Goal: Task Accomplishment & Management: Complete application form

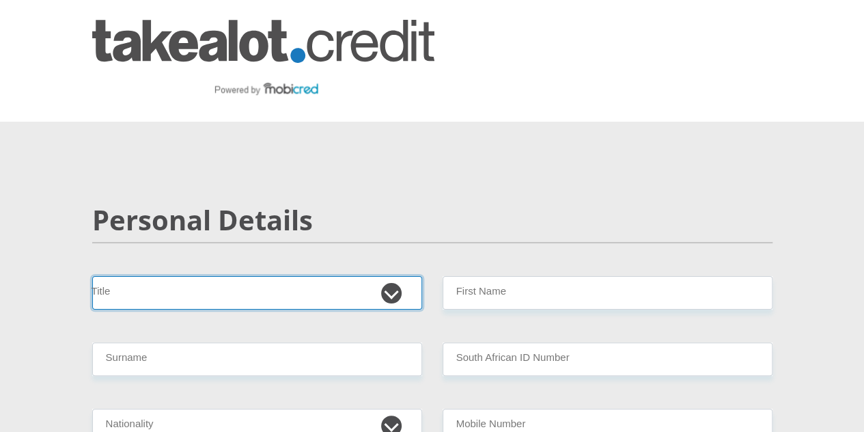
click at [395, 276] on select "Mr Ms Mrs Dr Other" at bounding box center [257, 292] width 330 height 33
select select "Mr"
click at [92, 276] on select "Mr Ms Mrs Dr Other" at bounding box center [257, 292] width 330 height 33
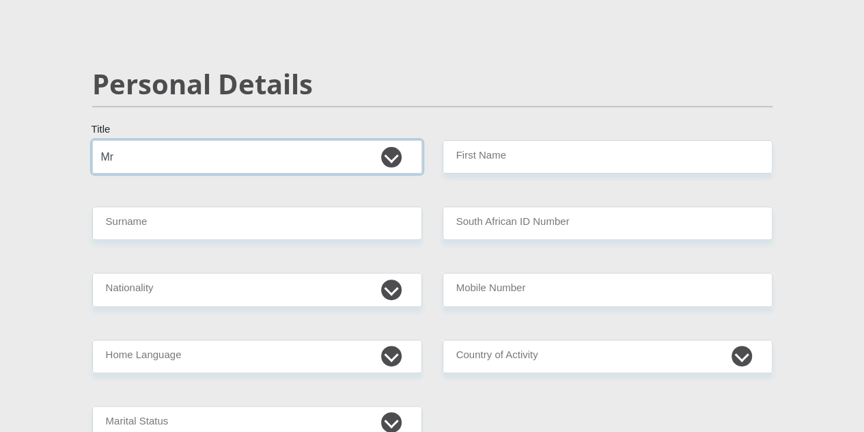
scroll to position [137, 0]
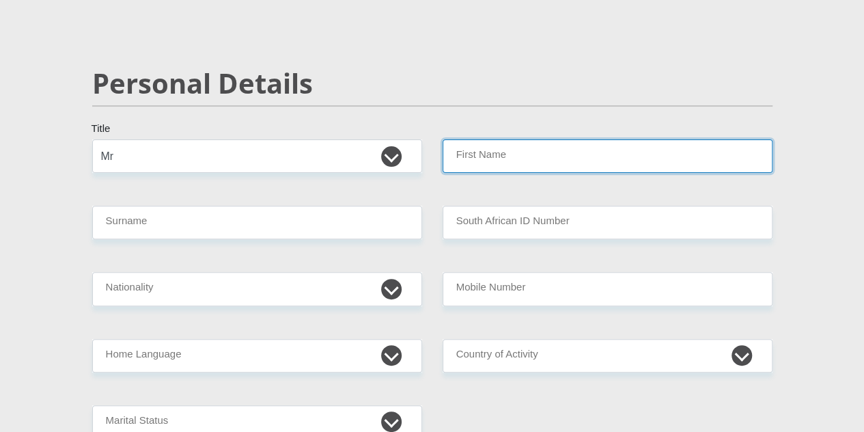
click at [520, 139] on input "First Name" at bounding box center [608, 155] width 330 height 33
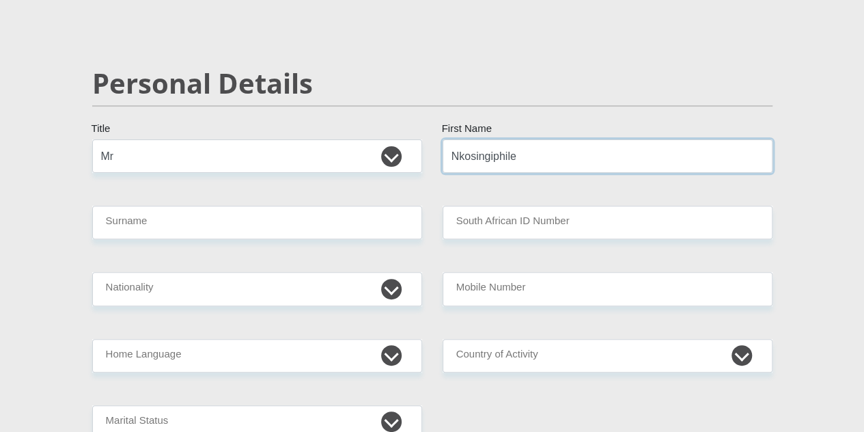
type input "Nkosingiphile"
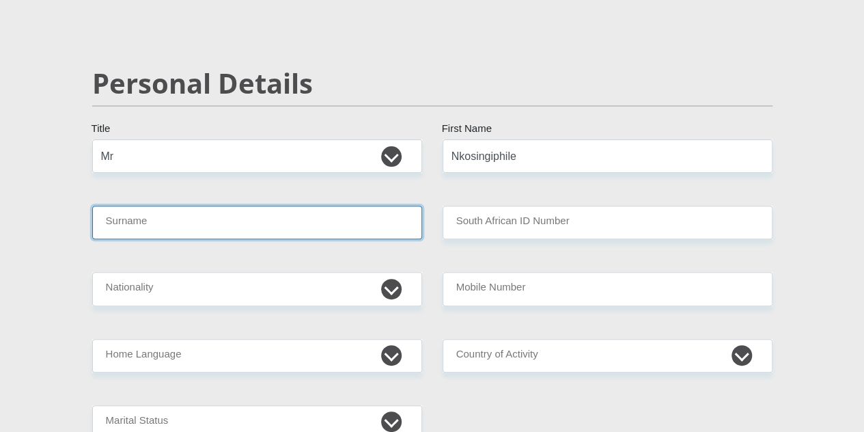
click at [330, 206] on input "Surname" at bounding box center [257, 222] width 330 height 33
type input "Keswa"
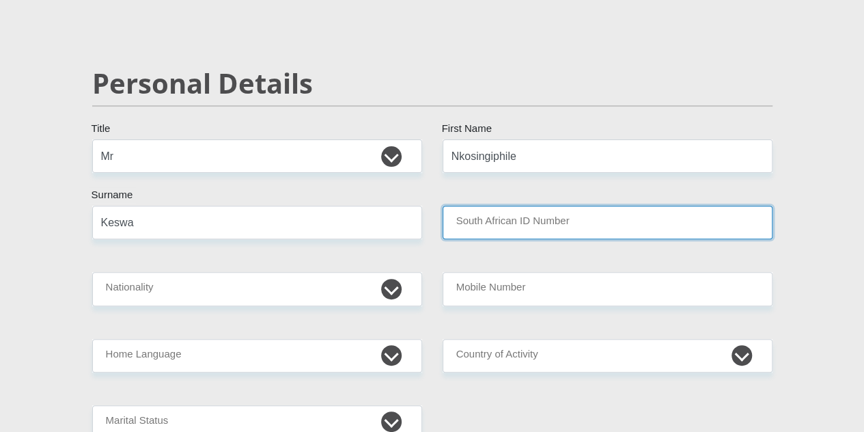
click at [564, 206] on input "South African ID Number" at bounding box center [608, 222] width 330 height 33
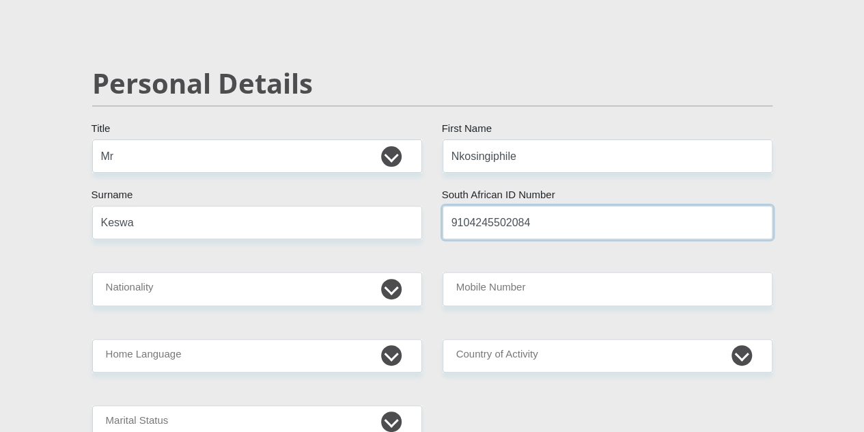
type input "9104245502084"
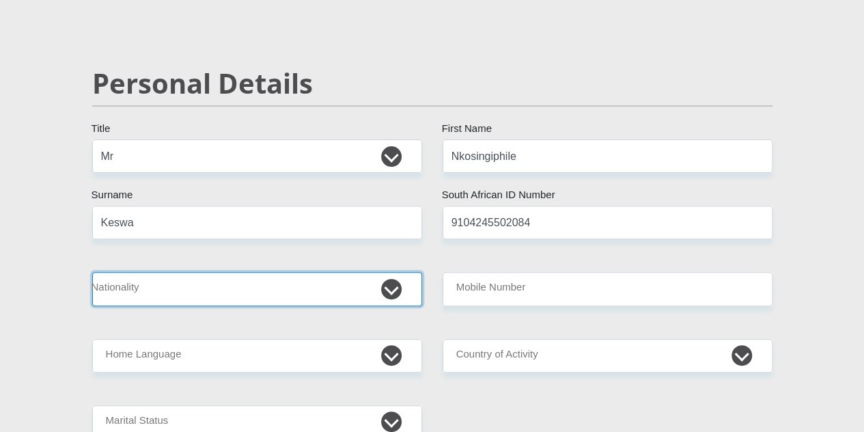
drag, startPoint x: 227, startPoint y: 244, endPoint x: 257, endPoint y: 245, distance: 30.1
click at [227, 272] on select "South Africa Afghanistan Aland Islands Albania Algeria America Samoa American V…" at bounding box center [257, 288] width 330 height 33
select select "ZAF"
click at [92, 272] on select "South Africa Afghanistan Aland Islands Albania Algeria America Samoa American V…" at bounding box center [257, 288] width 330 height 33
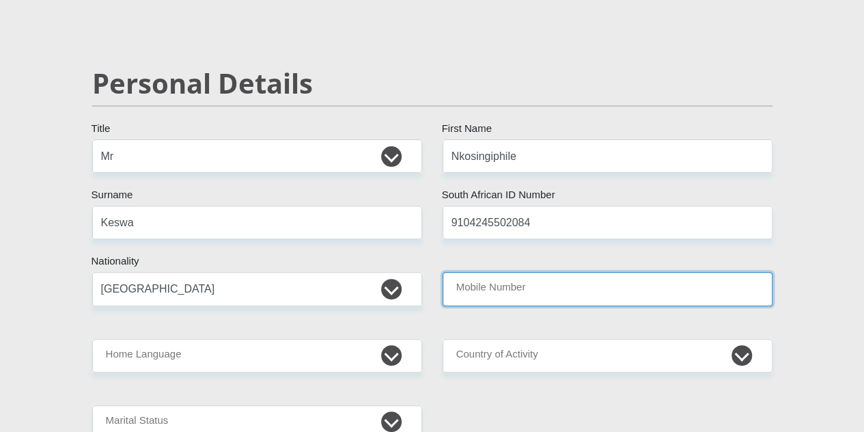
click at [520, 272] on input "Mobile Number" at bounding box center [608, 288] width 330 height 33
type input "9"
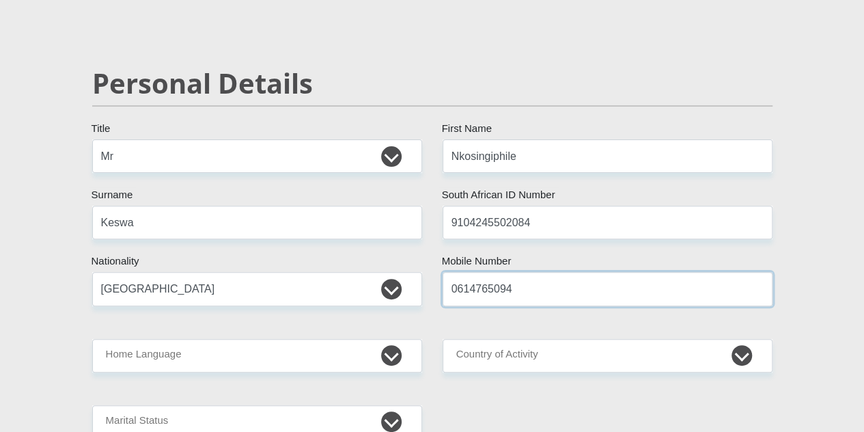
type input "0614765094"
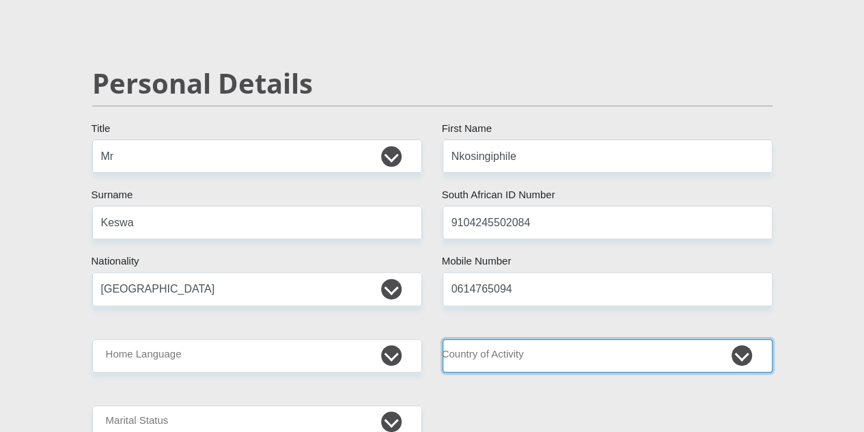
click at [567, 339] on select "South Africa Afghanistan Aland Islands Albania Algeria America Samoa American V…" at bounding box center [608, 355] width 330 height 33
select select "ZAF"
click at [443, 339] on select "South Africa Afghanistan Aland Islands Albania Algeria America Samoa American V…" at bounding box center [608, 355] width 330 height 33
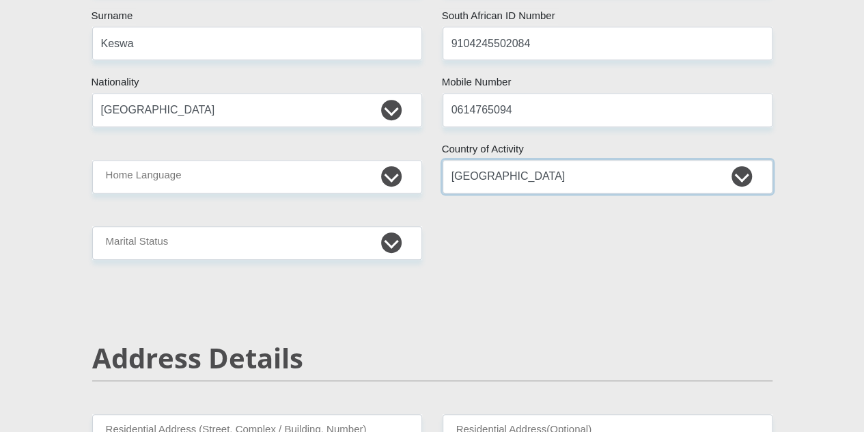
scroll to position [341, 0]
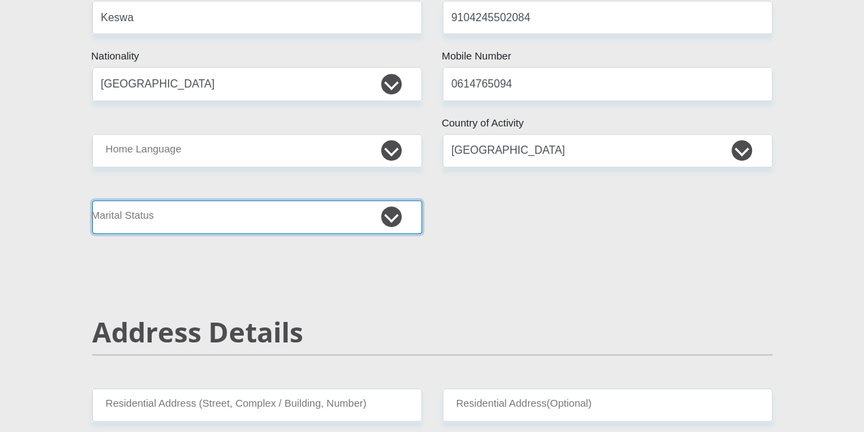
click at [404, 200] on select "Married ANC Single Divorced Widowed Married COP or Customary Law" at bounding box center [257, 216] width 330 height 33
select select "1"
click at [92, 200] on select "Married ANC Single Divorced Widowed Married COP or Customary Law" at bounding box center [257, 216] width 330 height 33
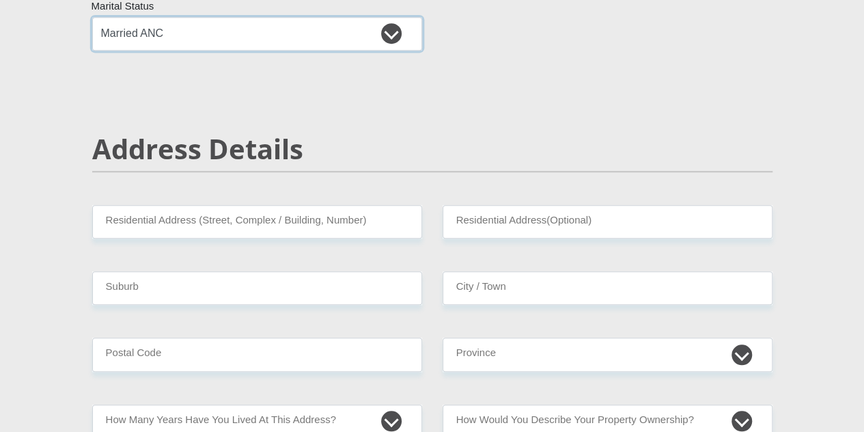
scroll to position [546, 0]
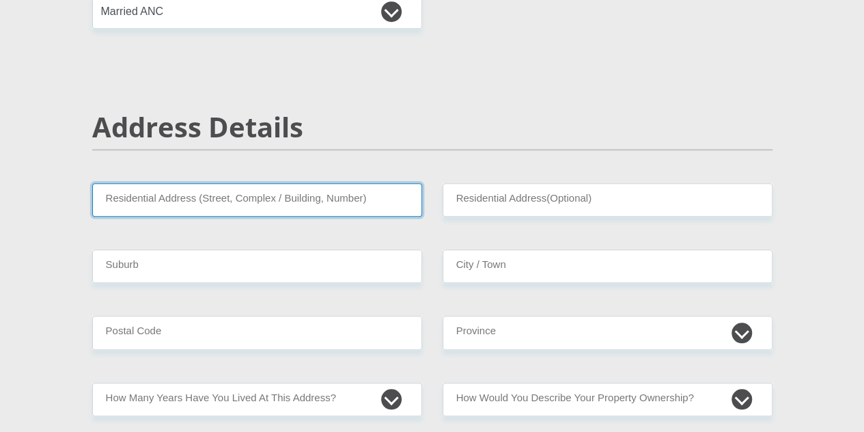
click at [279, 183] on input "Residential Address (Street, Complex / Building, Number)" at bounding box center [257, 199] width 330 height 33
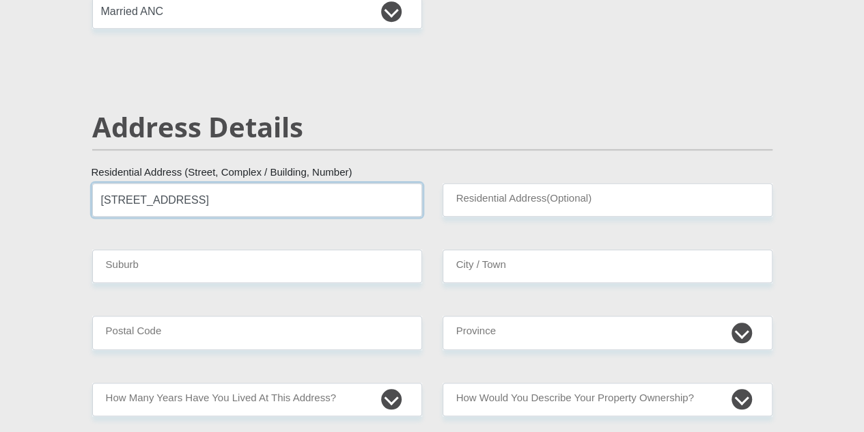
type input "316 York Avenue, Unit 210"
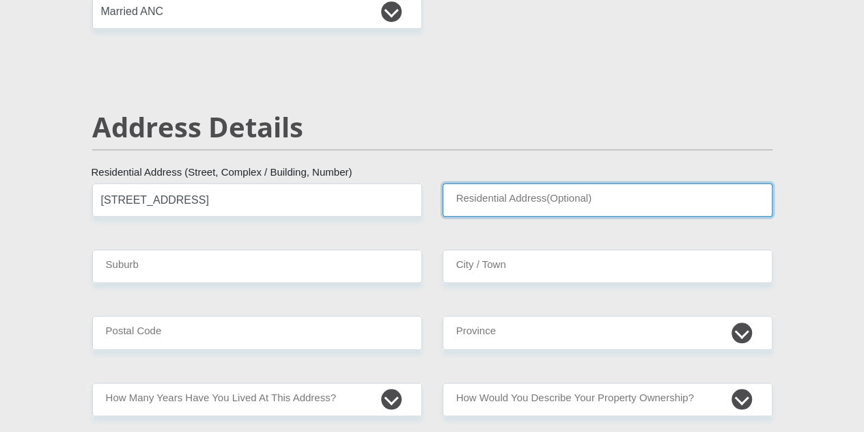
click at [551, 183] on input "Residential Address(Optional)" at bounding box center [608, 199] width 330 height 33
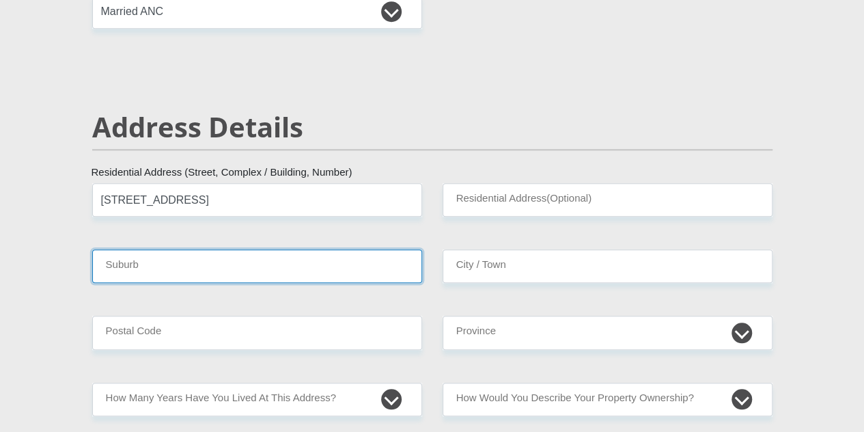
click at [149, 249] on input "Suburb" at bounding box center [257, 265] width 330 height 33
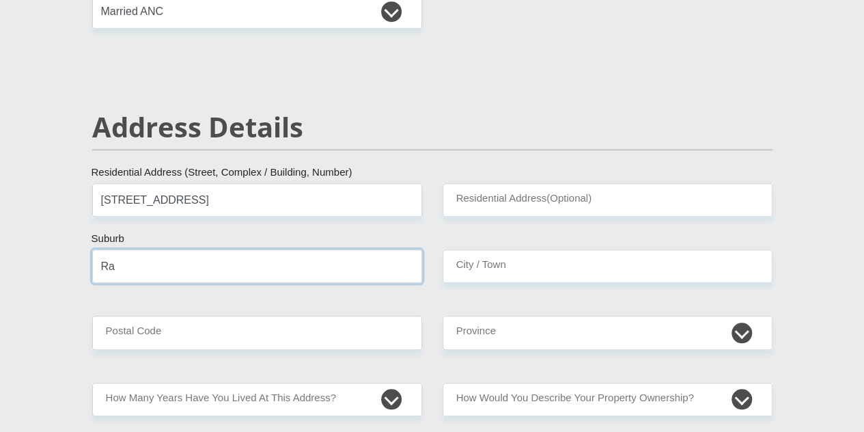
type input "R"
type input "Ferndale"
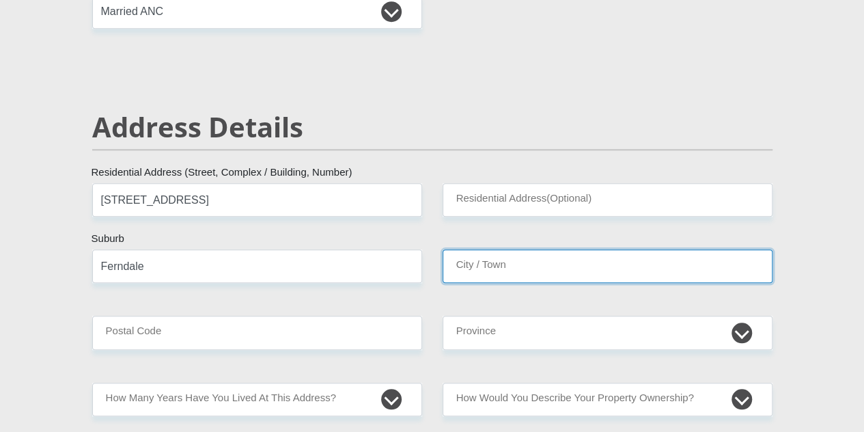
click at [651, 249] on input "City / Town" at bounding box center [608, 265] width 330 height 33
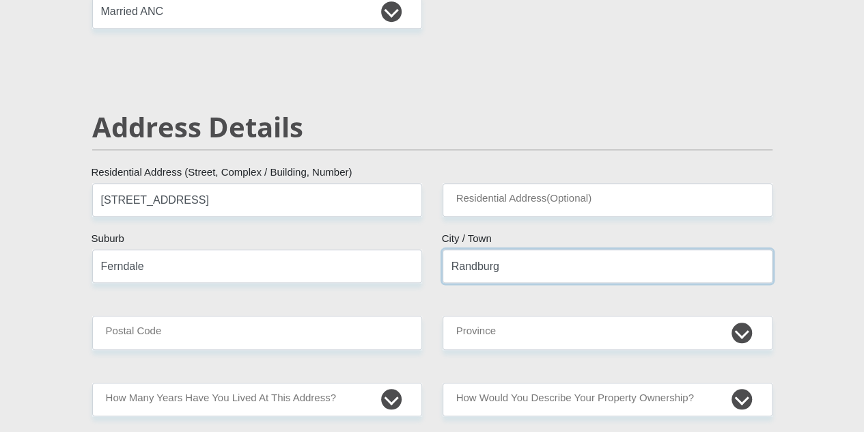
type input "Randburg"
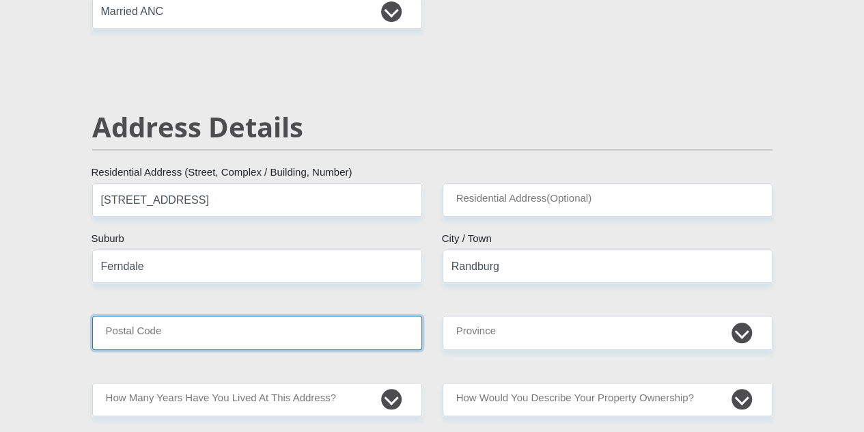
click at [333, 315] on input "Postal Code" at bounding box center [257, 331] width 330 height 33
type input "2194"
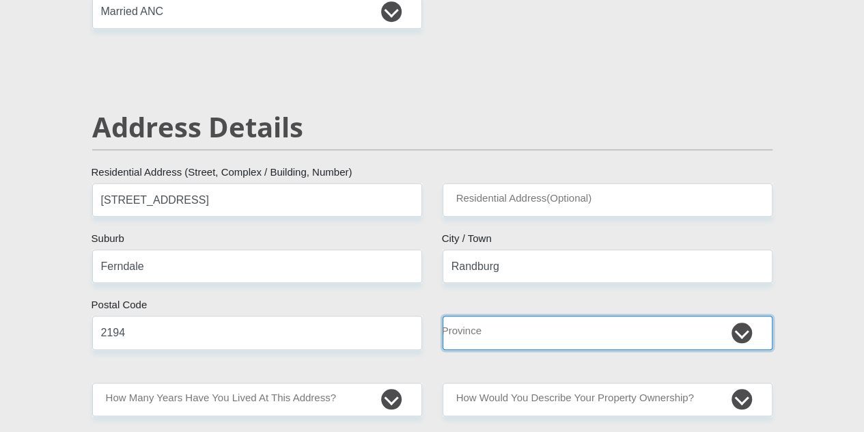
click at [497, 315] on select "Eastern Cape Free State Gauteng KwaZulu-Natal Limpopo Mpumalanga Northern Cape …" at bounding box center [608, 331] width 330 height 33
select select "Gauteng"
click at [443, 315] on select "Eastern Cape Free State Gauteng KwaZulu-Natal Limpopo Mpumalanga Northern Cape …" at bounding box center [608, 331] width 330 height 33
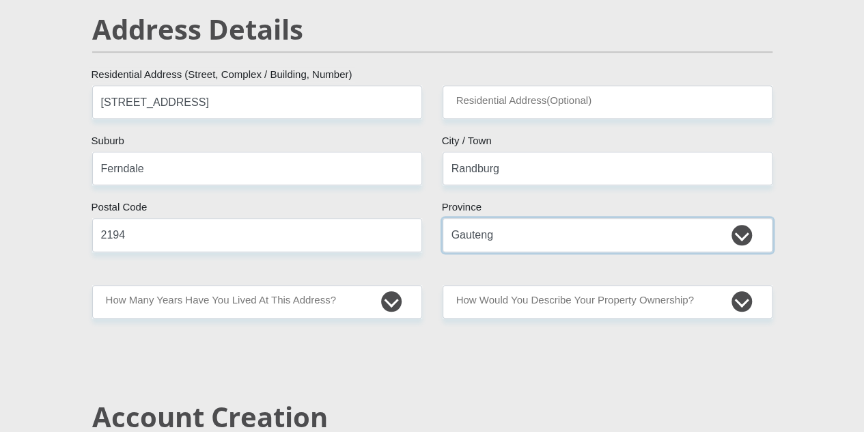
scroll to position [615, 0]
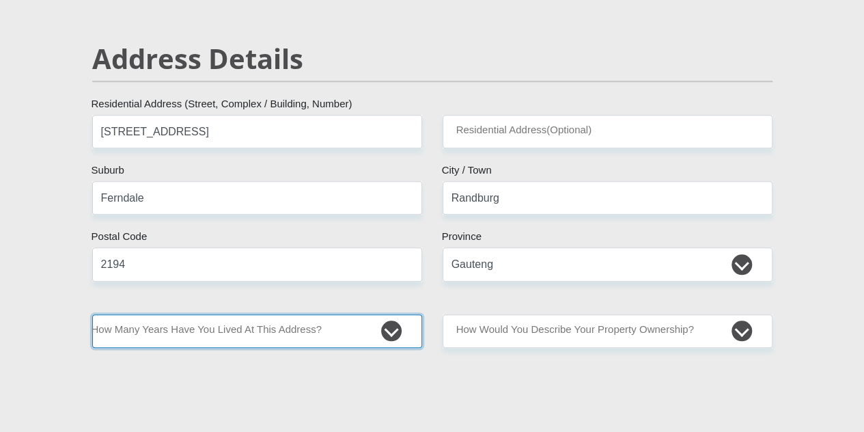
click at [387, 314] on select "less than 1 year 1-3 years 3-5 years 5+ years" at bounding box center [257, 330] width 330 height 33
select select "4"
click at [92, 314] on select "less than 1 year 1-3 years 3-5 years 5+ years" at bounding box center [257, 330] width 330 height 33
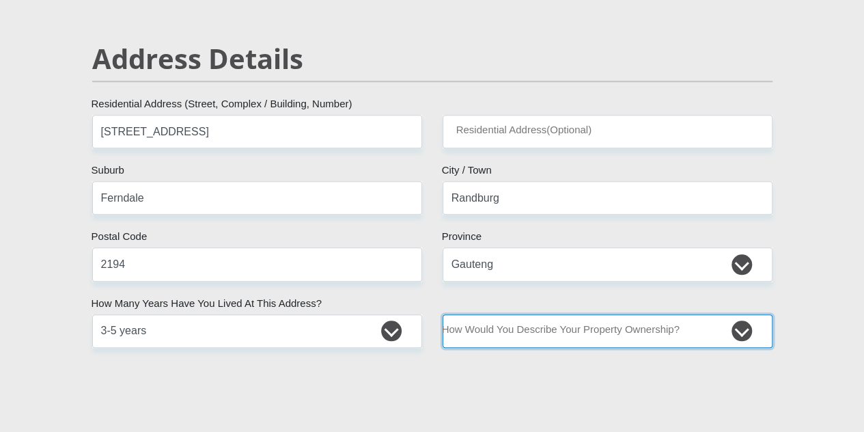
click at [619, 314] on select "Owned Rented Family Owned Company Dwelling" at bounding box center [608, 330] width 330 height 33
select select "Rented"
click at [443, 314] on select "Owned Rented Family Owned Company Dwelling" at bounding box center [608, 330] width 330 height 33
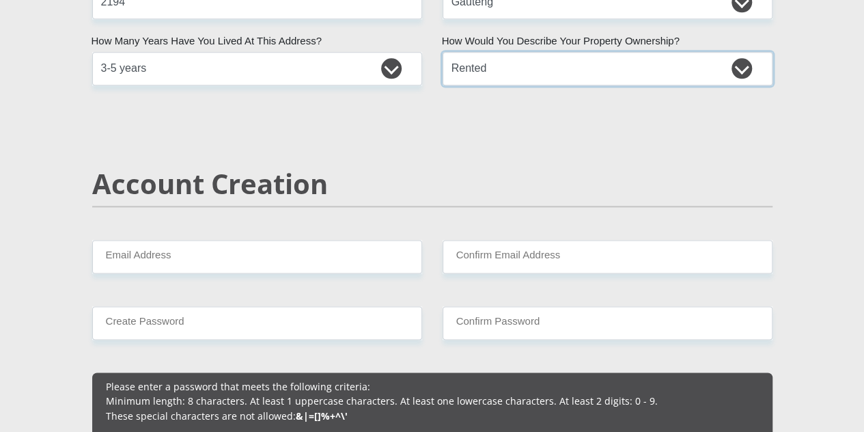
scroll to position [888, 0]
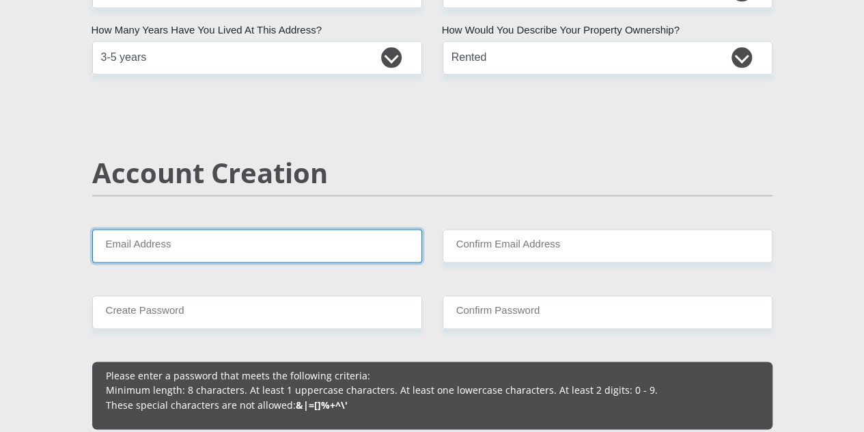
click at [287, 229] on input "Email Address" at bounding box center [257, 245] width 330 height 33
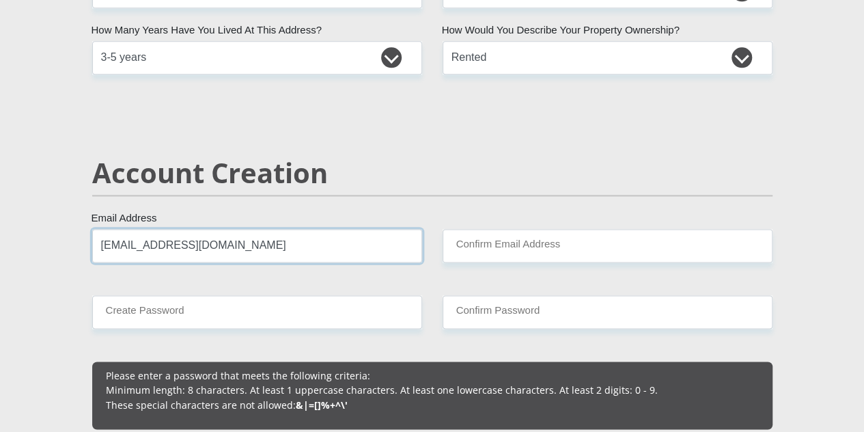
type input "nkosi.keswa@gmail.com"
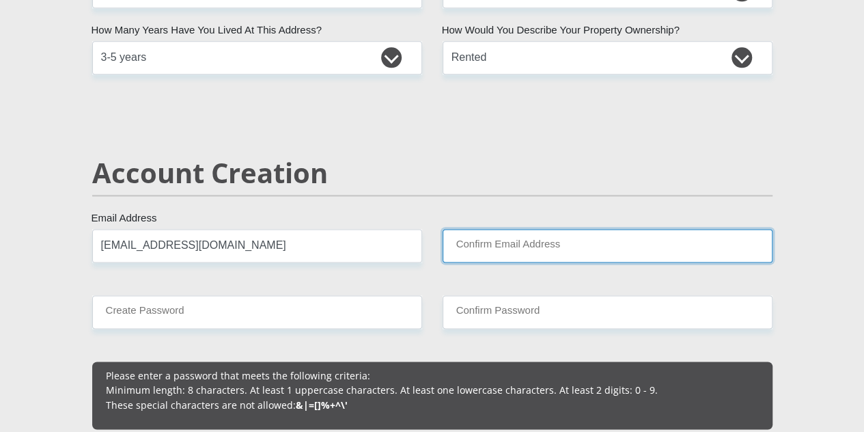
click at [500, 229] on input "Confirm Email Address" at bounding box center [608, 245] width 330 height 33
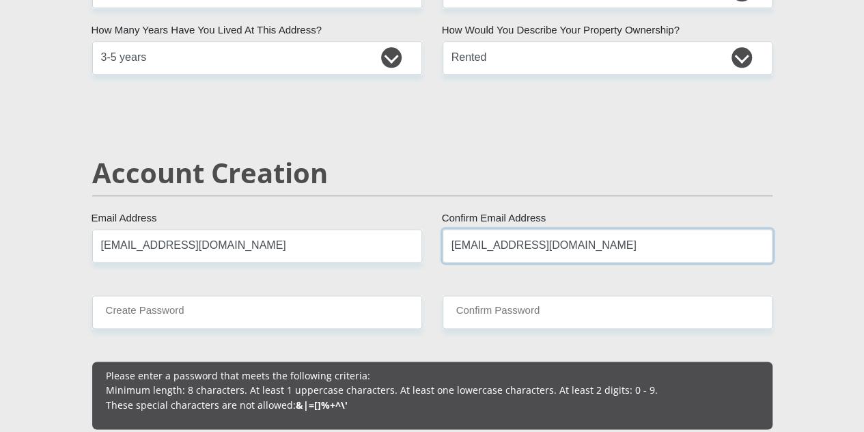
type input "nkosi.keswa@gmail.com"
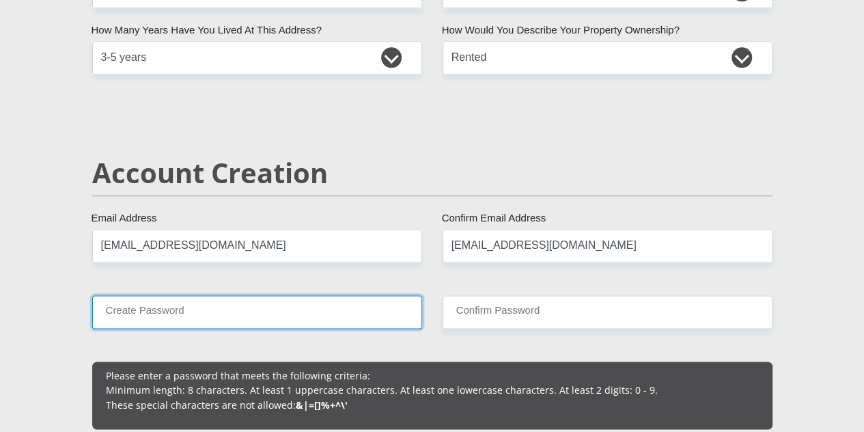
click at [189, 295] on input "Create Password" at bounding box center [257, 311] width 330 height 33
type input "Nomakhuwa@21"
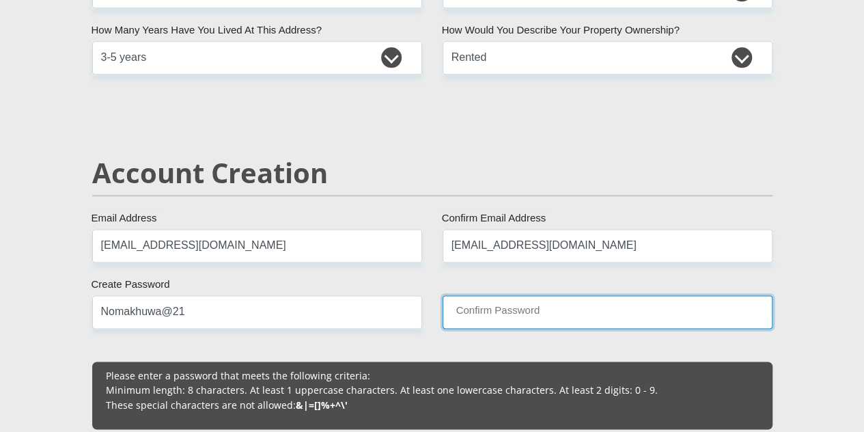
click at [481, 295] on input "Confirm Password" at bounding box center [608, 311] width 330 height 33
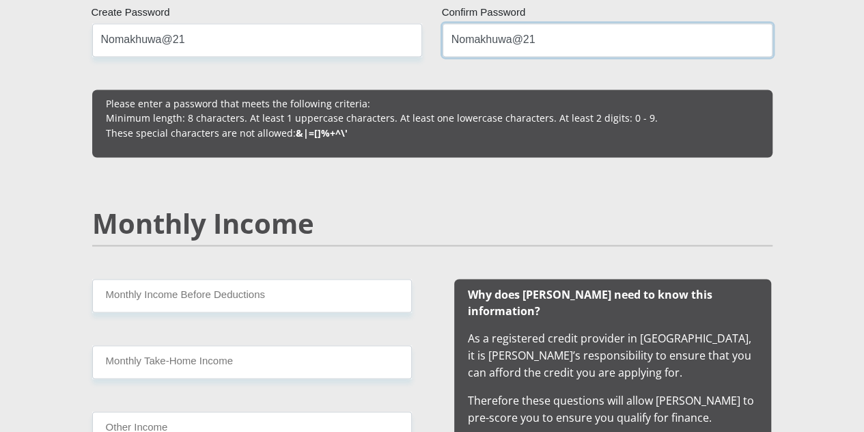
scroll to position [1297, 0]
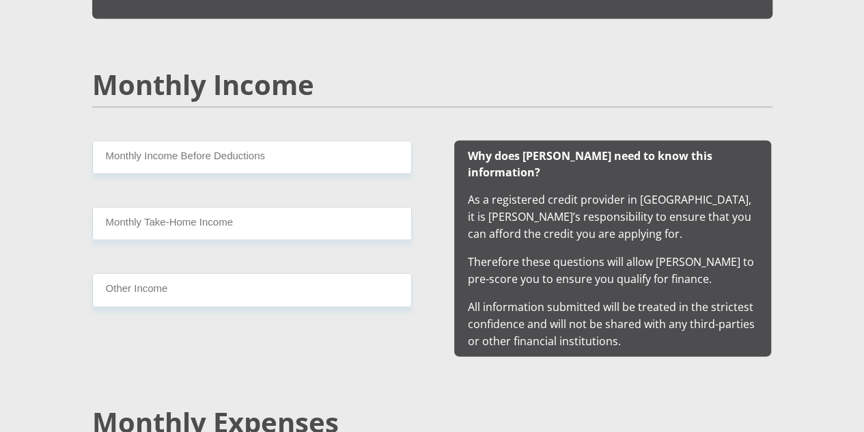
type input "Nomakhuwa@21"
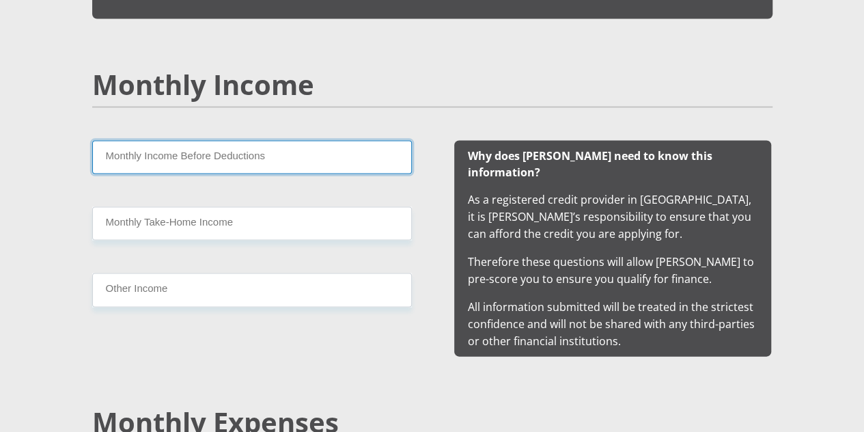
click at [193, 141] on input "Monthly Income Before Deductions" at bounding box center [252, 157] width 320 height 33
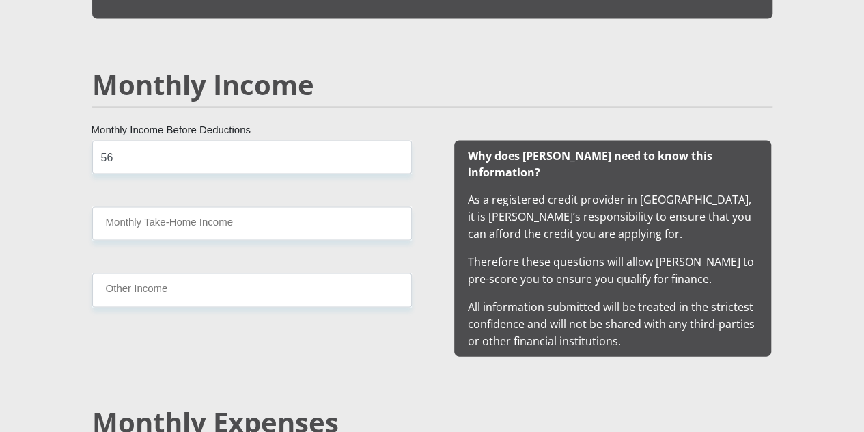
click at [130, 141] on input "56" at bounding box center [252, 157] width 320 height 33
type input "56330"
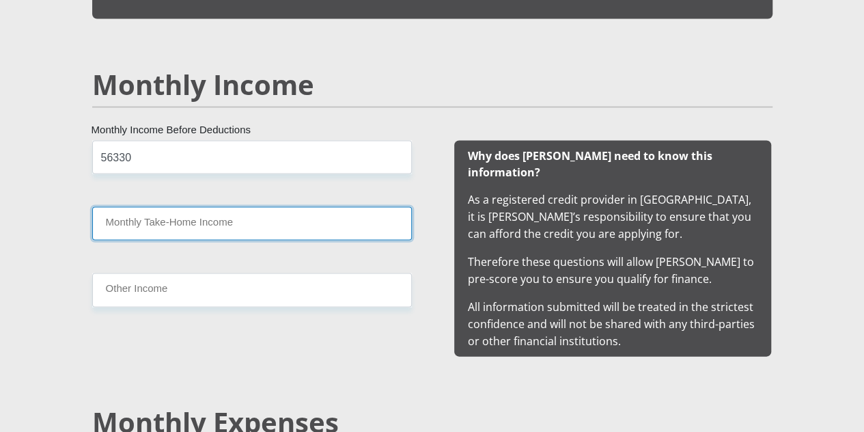
click at [183, 207] on input "Monthly Take-Home Income" at bounding box center [252, 223] width 320 height 33
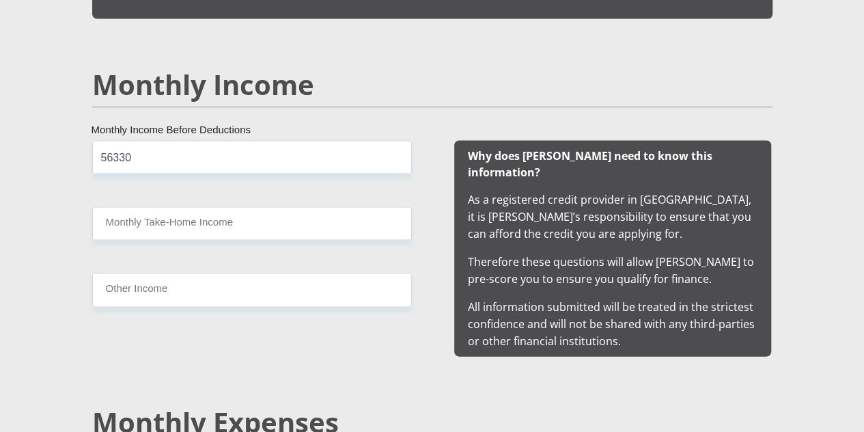
click at [761, 406] on h2 "Monthly Expenses" at bounding box center [432, 422] width 680 height 33
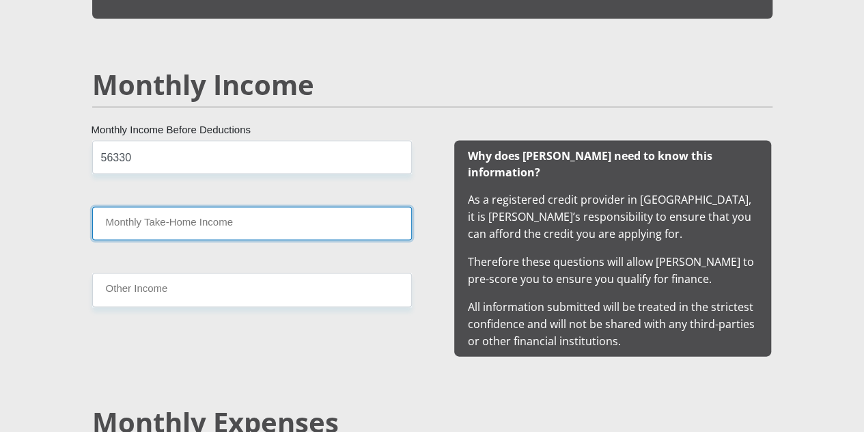
click at [150, 207] on input "Monthly Take-Home Income" at bounding box center [252, 223] width 320 height 33
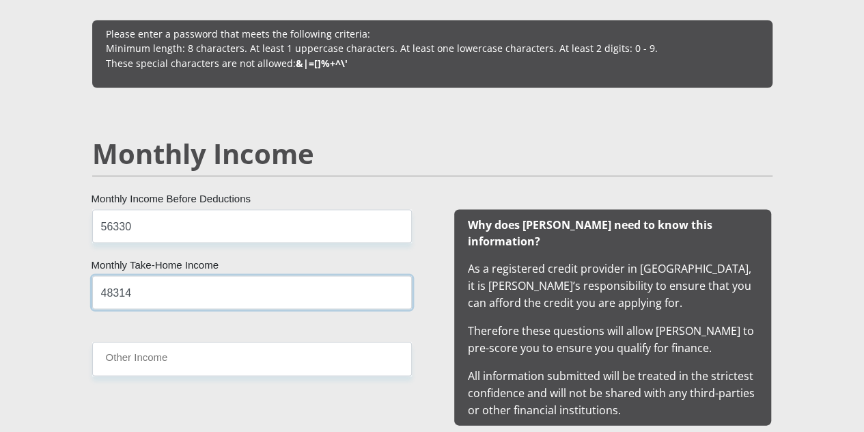
click at [115, 275] on input "48314" at bounding box center [252, 291] width 320 height 33
click at [134, 275] on input "48414" at bounding box center [252, 291] width 320 height 33
type input "48416"
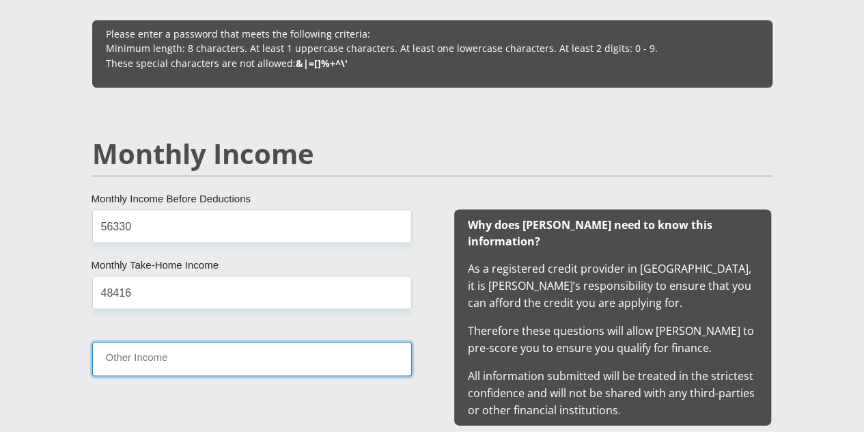
click at [157, 341] on input "Other Income" at bounding box center [252, 357] width 320 height 33
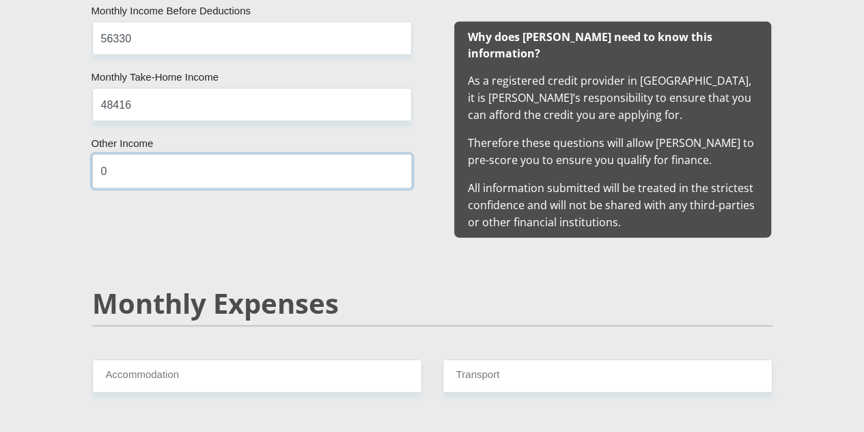
scroll to position [1465, 0]
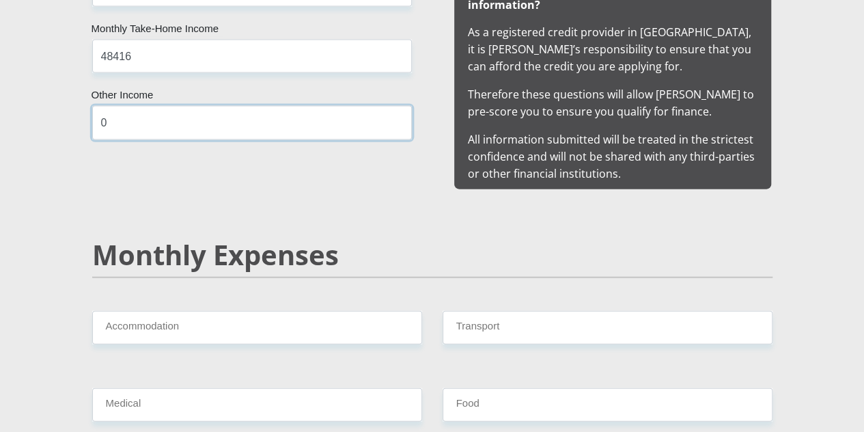
type input "0"
click at [610, 238] on div "Monthly Expenses" at bounding box center [432, 274] width 701 height 72
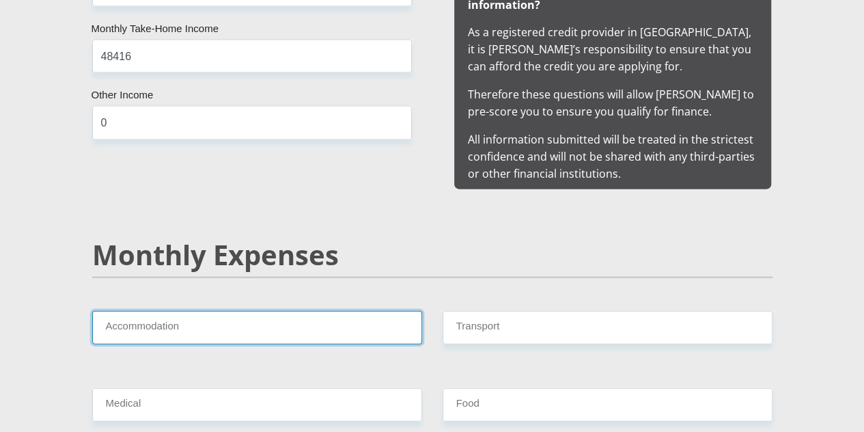
click at [210, 311] on input "Accommodation" at bounding box center [257, 327] width 330 height 33
type input "10000"
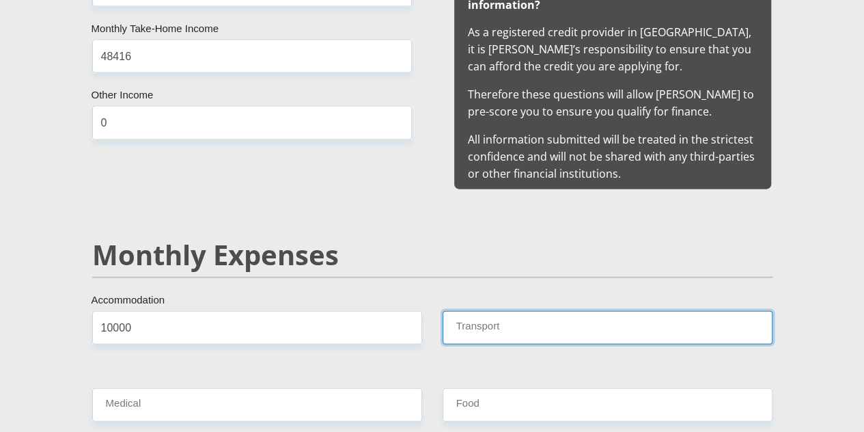
click at [485, 311] on input "Transport" at bounding box center [608, 327] width 330 height 33
type input "1000"
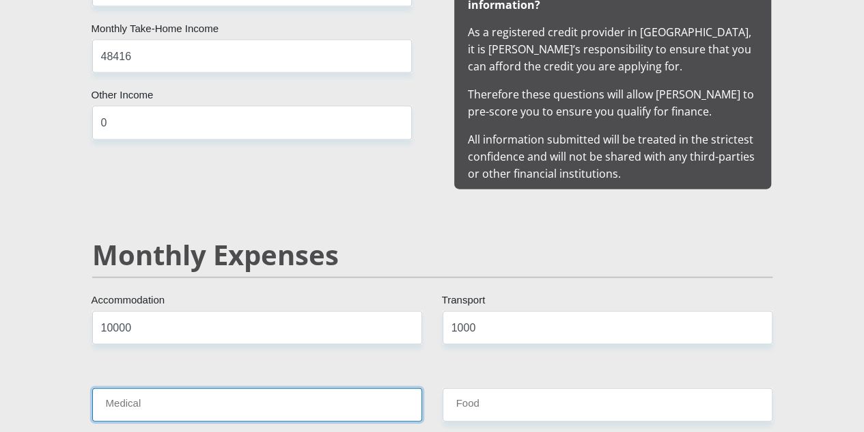
click at [294, 388] on input "Medical" at bounding box center [257, 404] width 330 height 33
type input "4000"
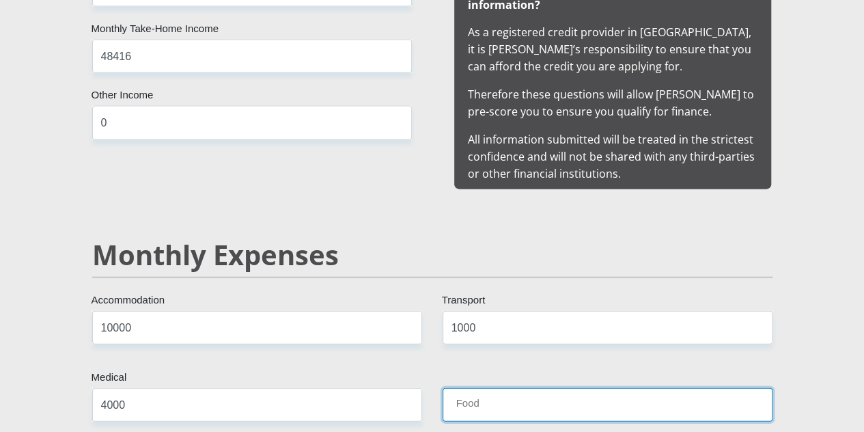
click at [466, 388] on input "Food" at bounding box center [608, 404] width 330 height 33
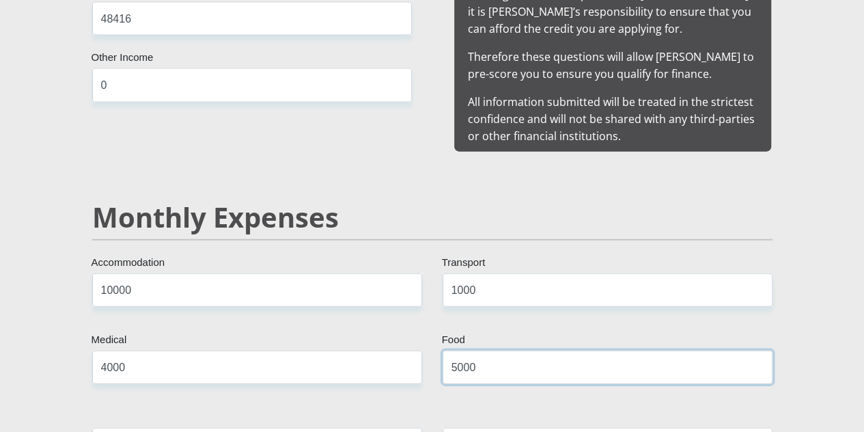
scroll to position [1533, 0]
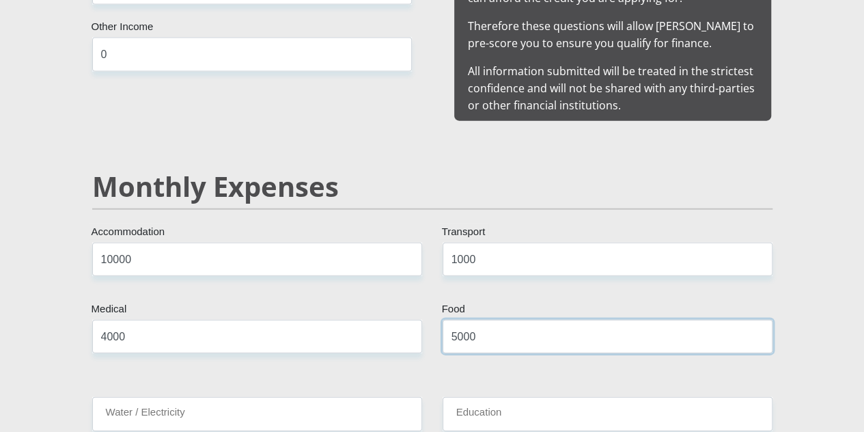
type input "5000"
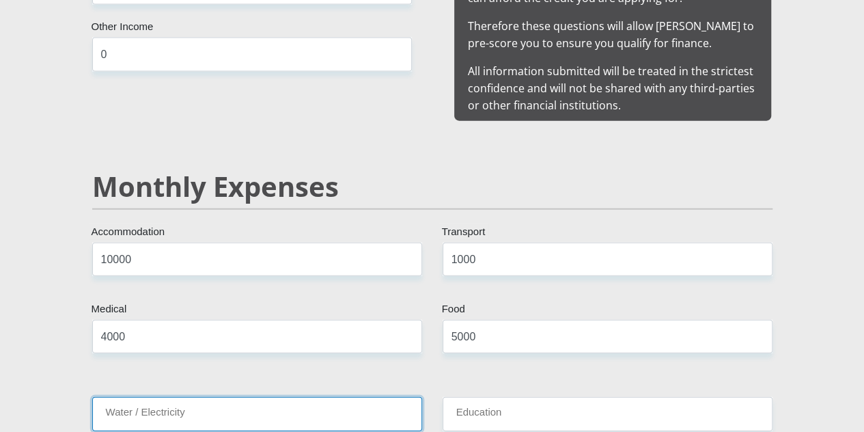
click at [305, 397] on input "Water / Electricity" at bounding box center [257, 413] width 330 height 33
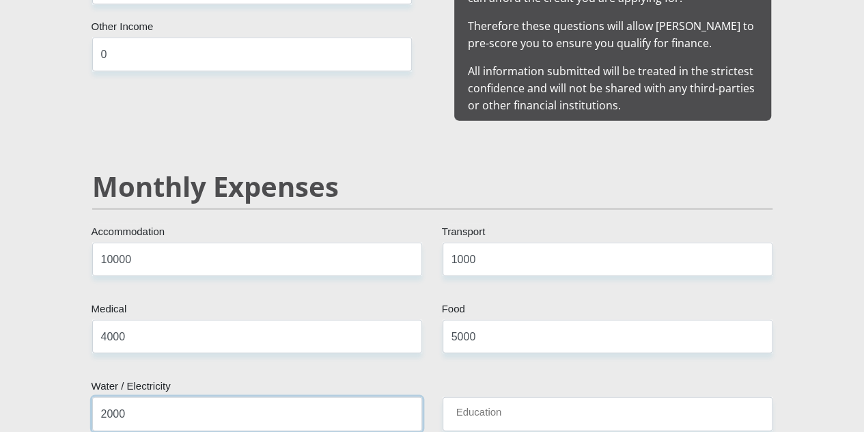
type input "2000"
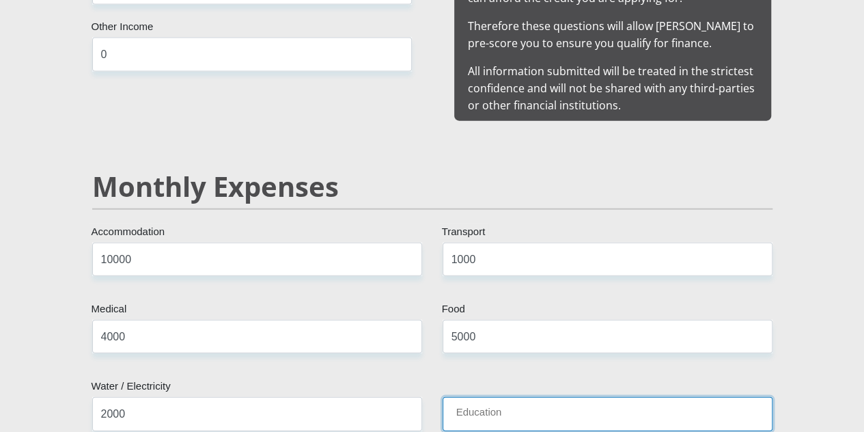
click at [537, 397] on input "Education" at bounding box center [608, 413] width 330 height 33
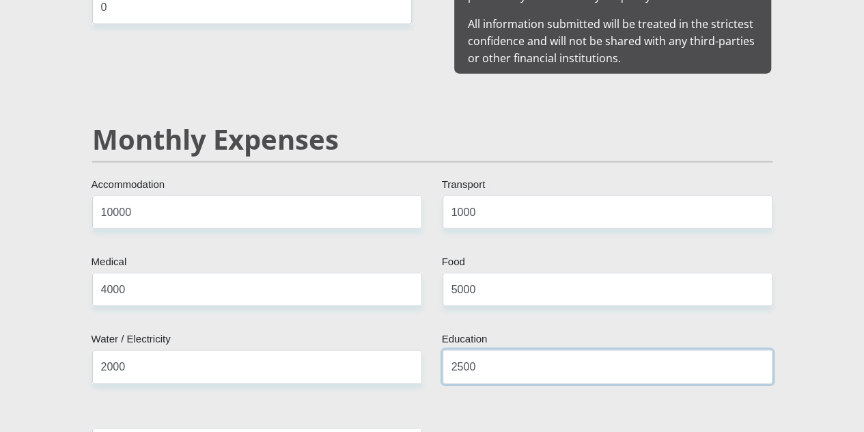
scroll to position [1601, 0]
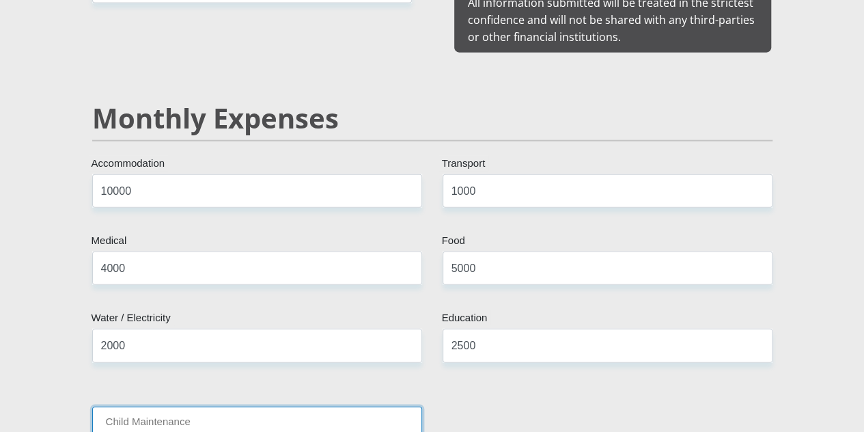
click at [363, 406] on input "Child Maintenance" at bounding box center [257, 422] width 330 height 33
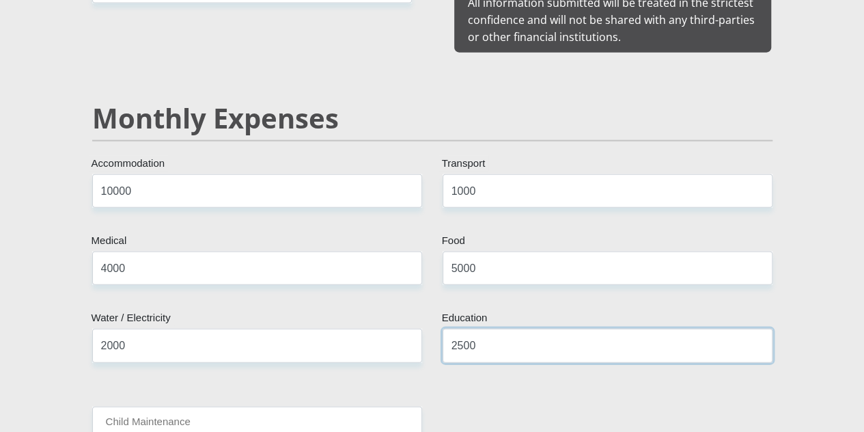
click at [456, 328] on input "2500" at bounding box center [608, 344] width 330 height 33
type input "4500"
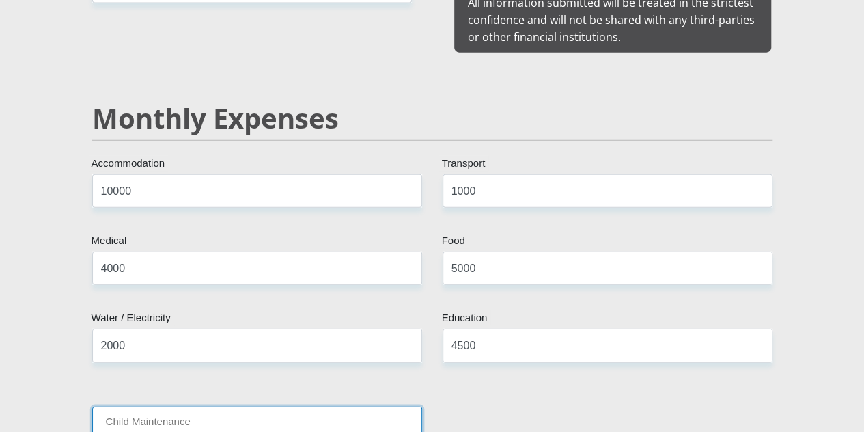
click at [291, 406] on input "Child Maintenance" at bounding box center [257, 422] width 330 height 33
type input "2"
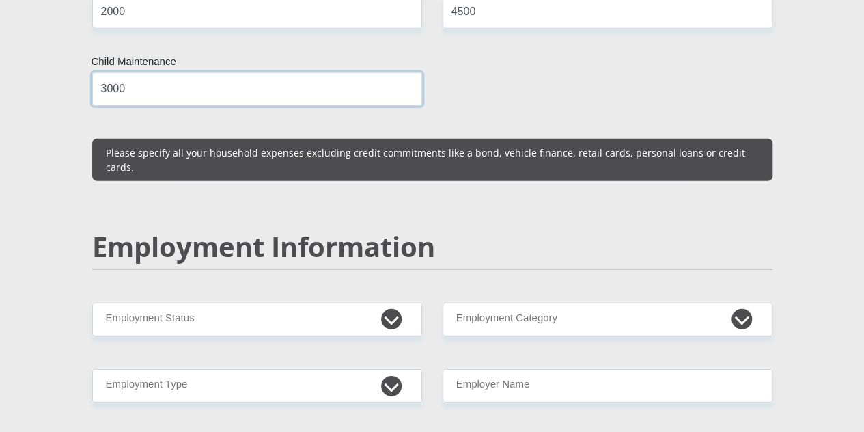
scroll to position [2011, 0]
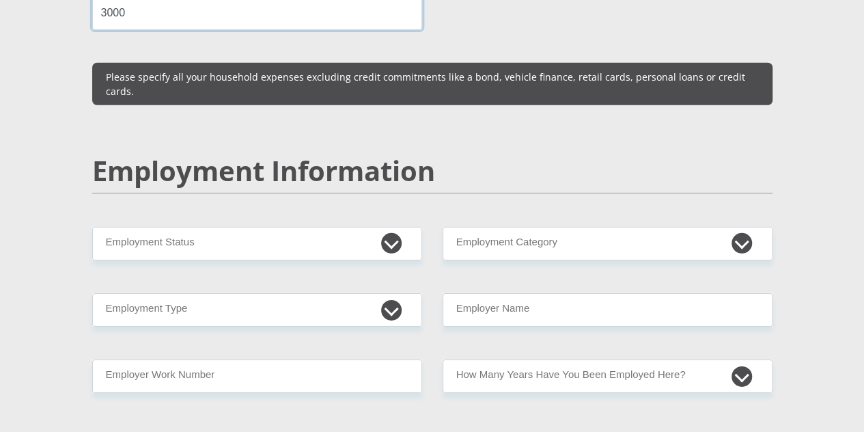
type input "3000"
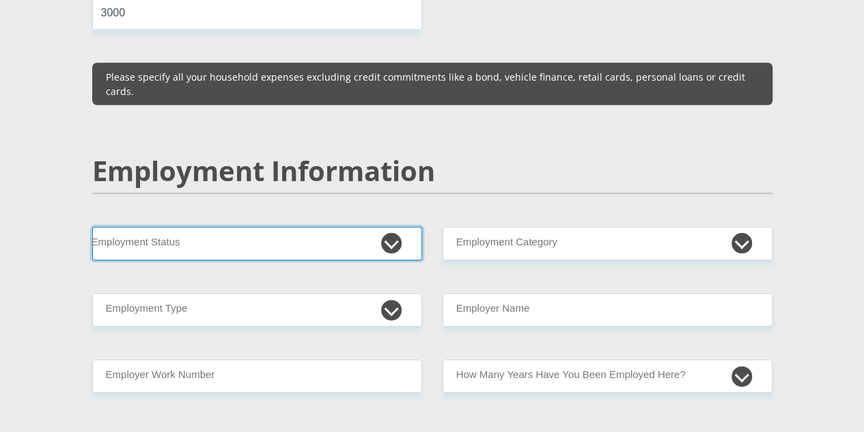
click at [387, 227] on select "Permanent/Full-time Part-time/Casual Contract Worker Self-Employed Housewife Re…" at bounding box center [257, 243] width 330 height 33
select select "1"
click at [92, 227] on select "Permanent/Full-time Part-time/Casual Contract Worker Self-Employed Housewife Re…" at bounding box center [257, 243] width 330 height 33
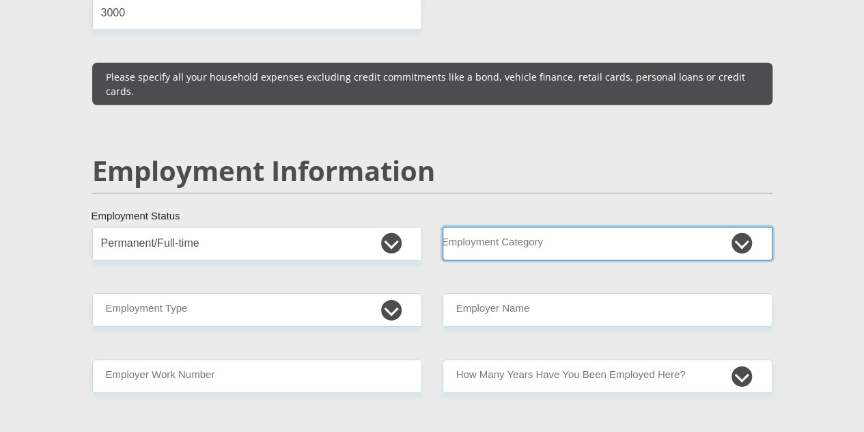
click at [681, 227] on select "AGRICULTURE ALCOHOL & TOBACCO CONSTRUCTION MATERIALS METALLURGY EQUIPMENT FOR R…" at bounding box center [608, 243] width 330 height 33
select select "20"
click at [443, 227] on select "AGRICULTURE ALCOHOL & TOBACCO CONSTRUCTION MATERIALS METALLURGY EQUIPMENT FOR R…" at bounding box center [608, 243] width 330 height 33
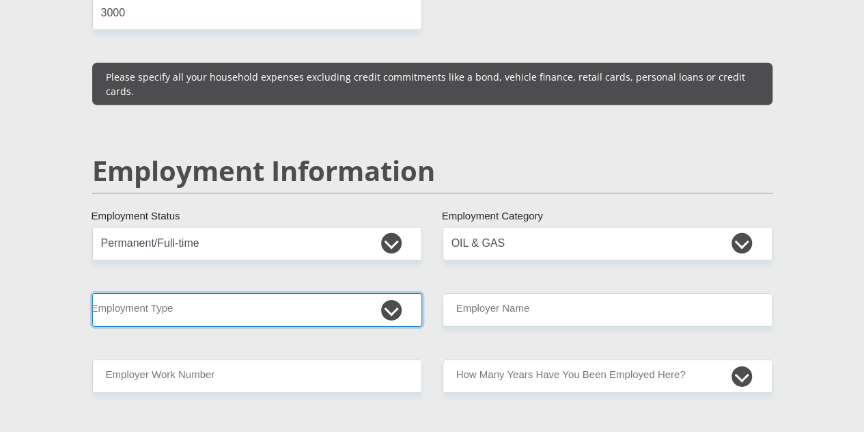
click at [391, 293] on select "College/Lecturer Craft Seller Creative Driver Executive Farmer Forces - Non Com…" at bounding box center [257, 309] width 330 height 33
select select "Non Licenced Professional"
click at [92, 293] on select "College/Lecturer Craft Seller Creative Driver Executive Farmer Forces - Non Com…" at bounding box center [257, 309] width 330 height 33
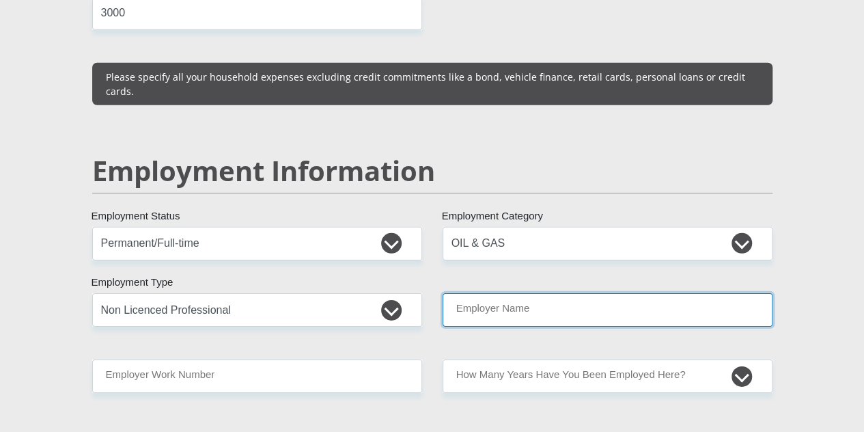
click at [537, 293] on input "Employer Name" at bounding box center [608, 309] width 330 height 33
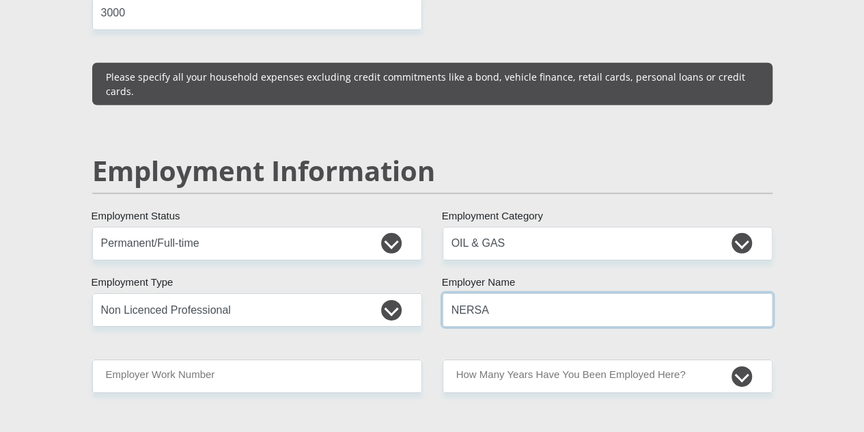
type input "NERSA"
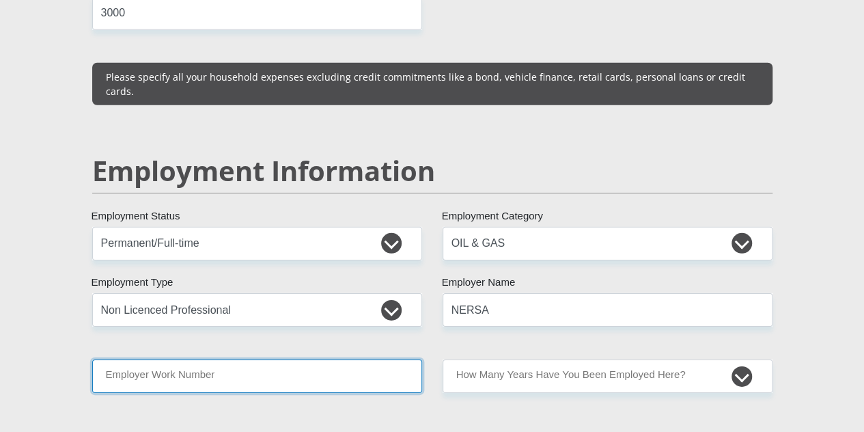
click at [320, 359] on input "Employer Work Number" at bounding box center [257, 375] width 330 height 33
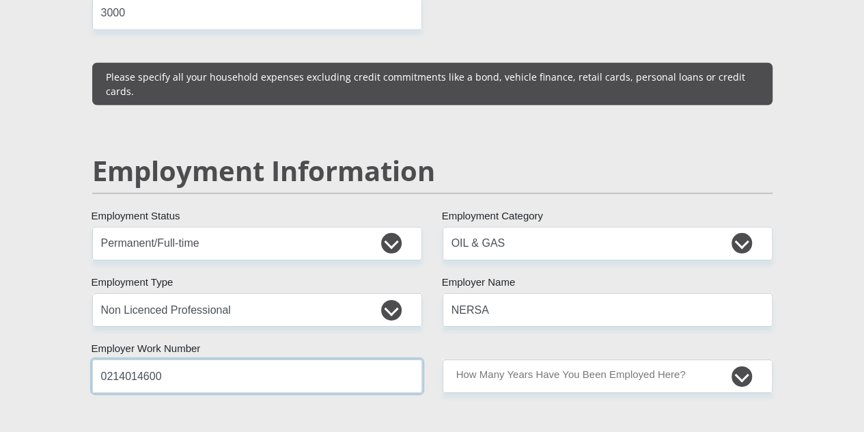
click at [109, 359] on input "0214014600" at bounding box center [257, 375] width 330 height 33
type input "0124014600"
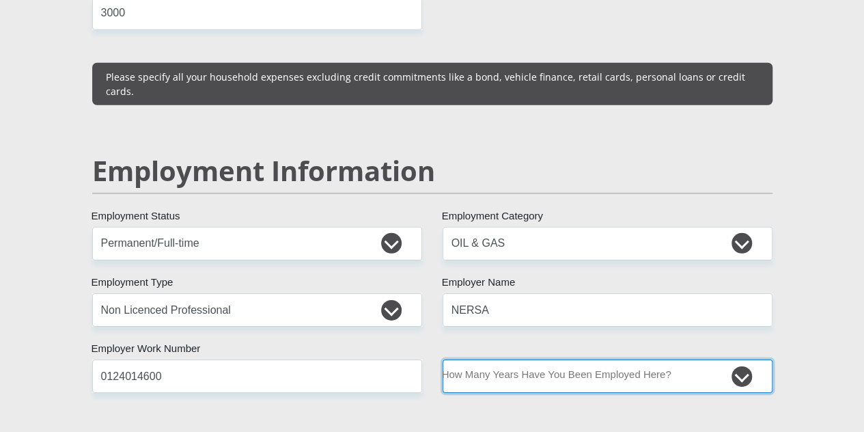
click at [530, 359] on select "less than 1 year 1-3 years 3-5 years 5+ years" at bounding box center [608, 375] width 330 height 33
select select "60"
click at [443, 359] on select "less than 1 year 1-3 years 3-5 years 5+ years" at bounding box center [608, 375] width 330 height 33
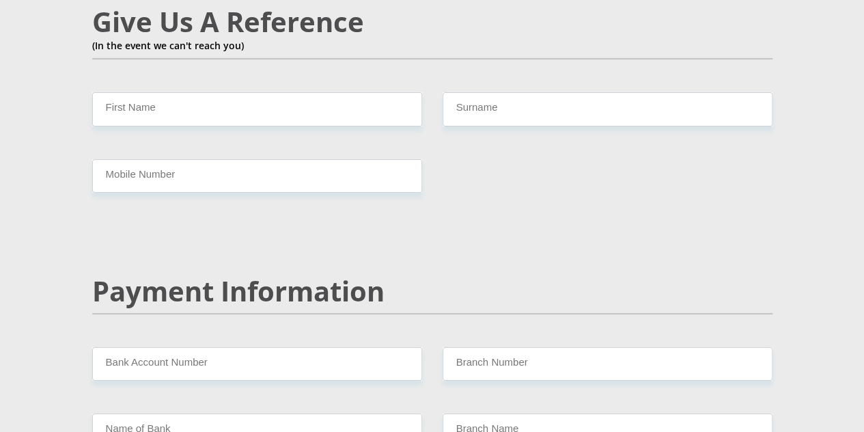
scroll to position [2344, 0]
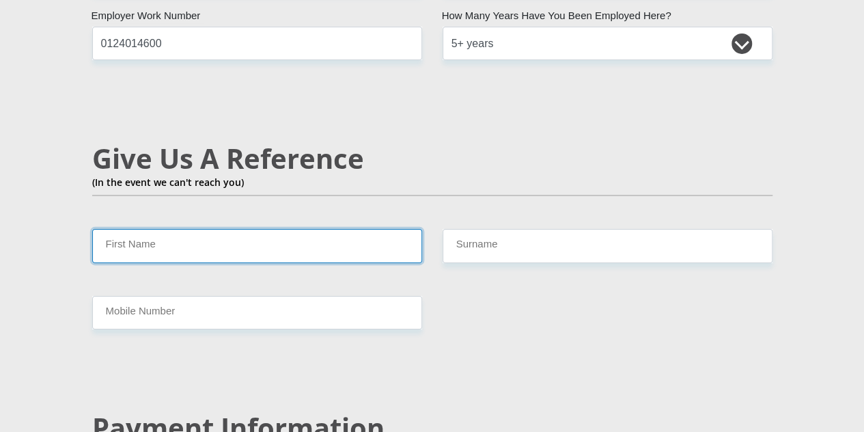
click at [145, 229] on input "First Name" at bounding box center [257, 245] width 330 height 33
type input "N"
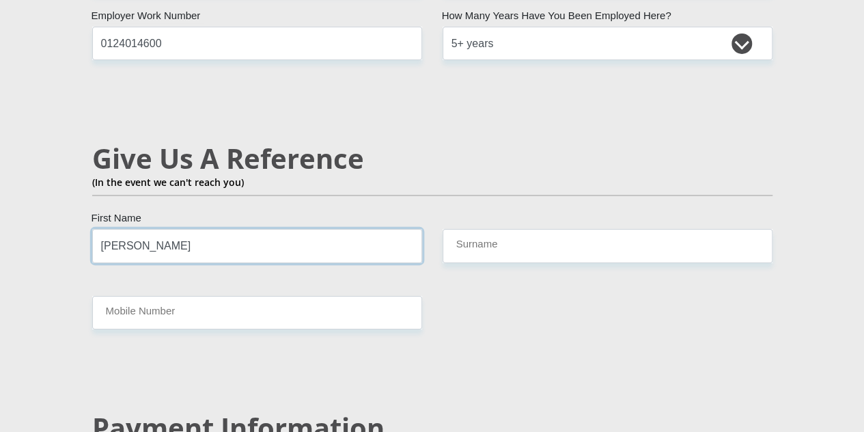
type input "Marcia"
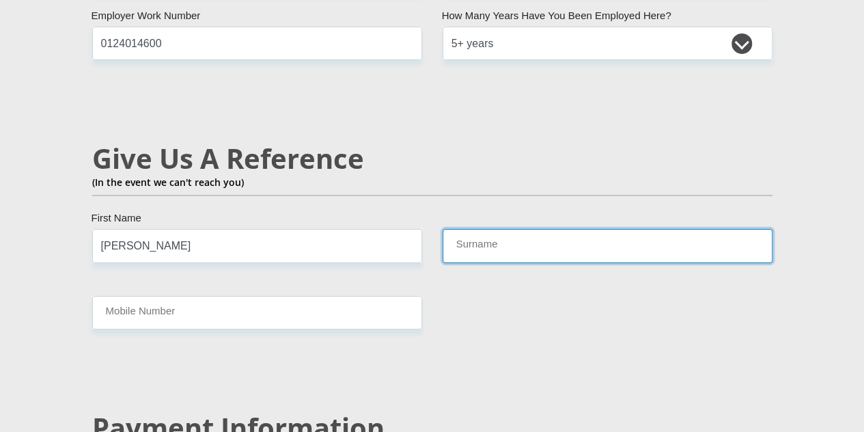
click at [455, 229] on input "Surname" at bounding box center [608, 245] width 330 height 33
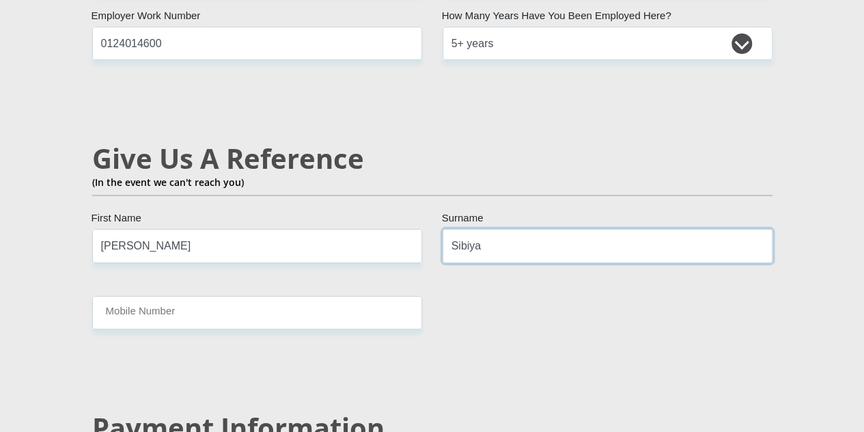
type input "Sibiya"
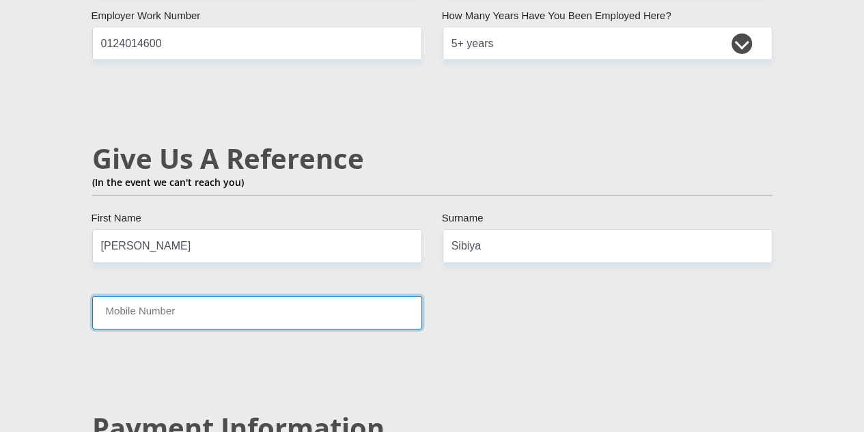
click at [307, 296] on input "Mobile Number" at bounding box center [257, 312] width 330 height 33
type input "0672423692"
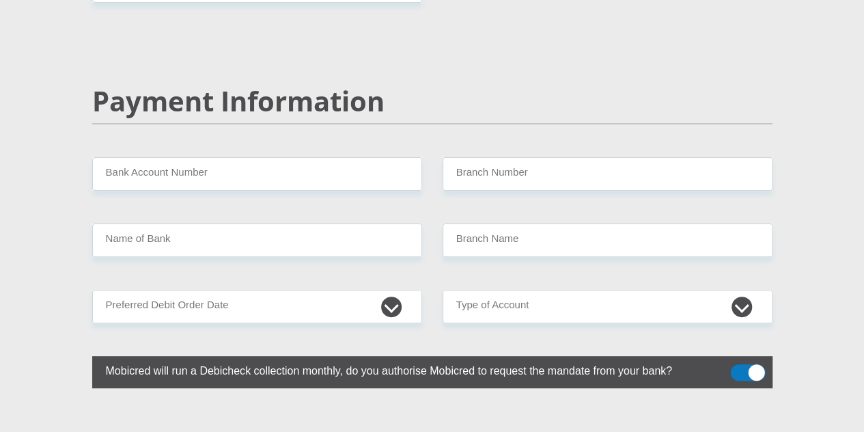
scroll to position [2685, 0]
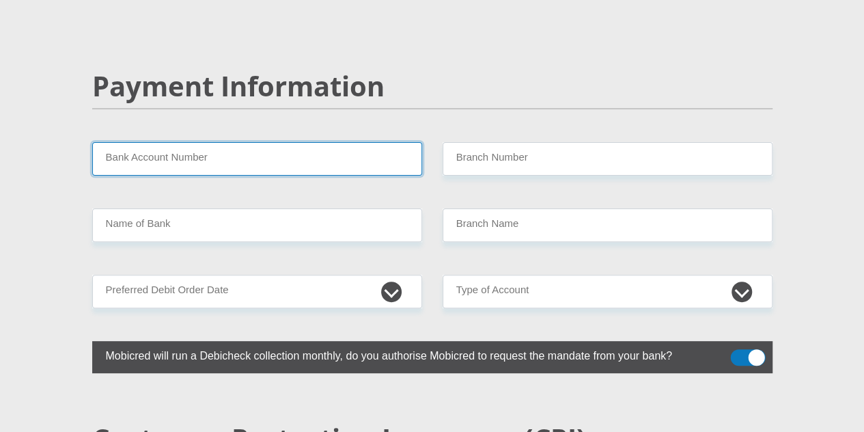
click at [193, 142] on input "Bank Account Number" at bounding box center [257, 158] width 330 height 33
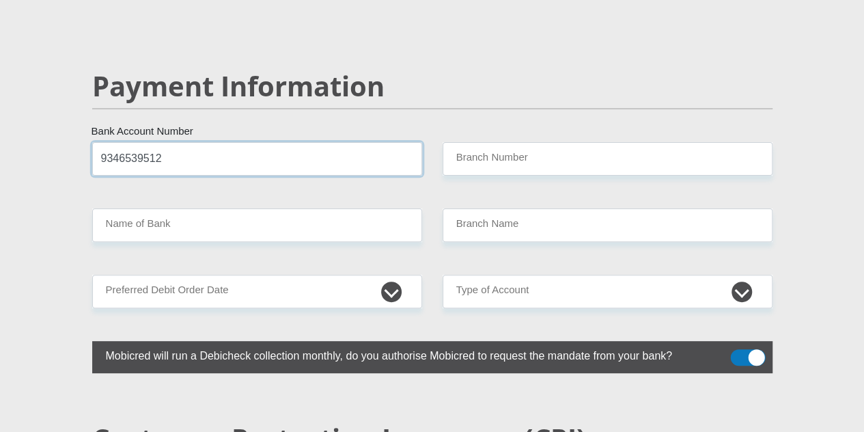
type input "9346539512"
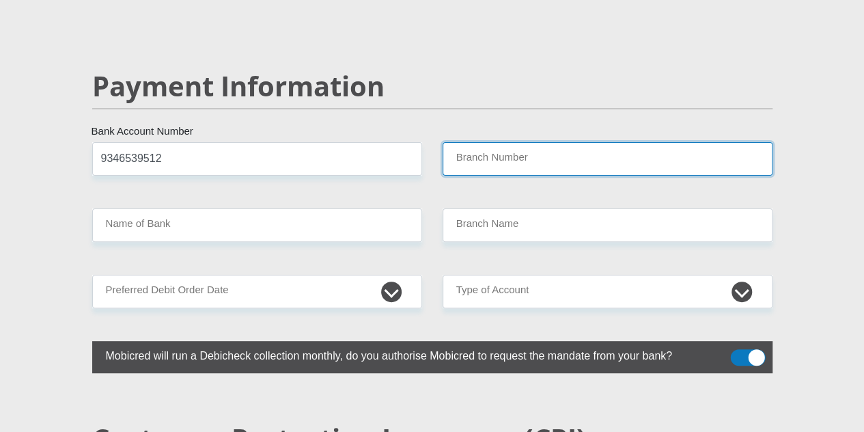
click at [479, 142] on input "Branch Number" at bounding box center [608, 158] width 330 height 33
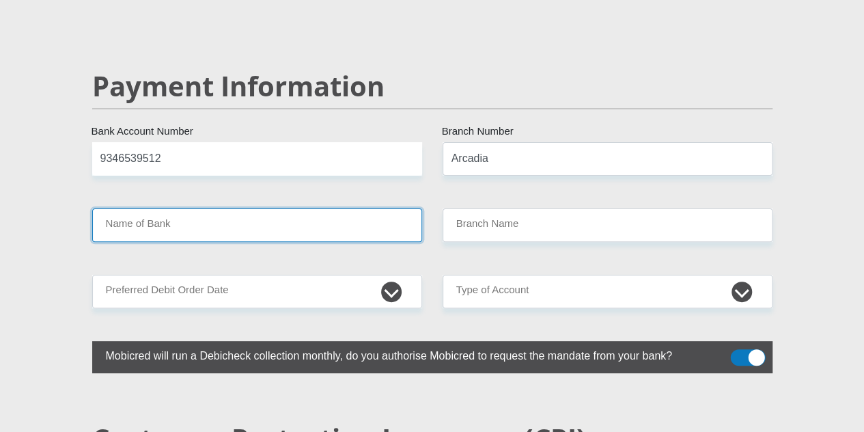
click at [255, 208] on input "Name of Bank" at bounding box center [257, 224] width 330 height 33
click at [254, 208] on input "Name of Bank" at bounding box center [257, 224] width 330 height 33
click at [177, 208] on input "Name of Bank" at bounding box center [257, 224] width 330 height 33
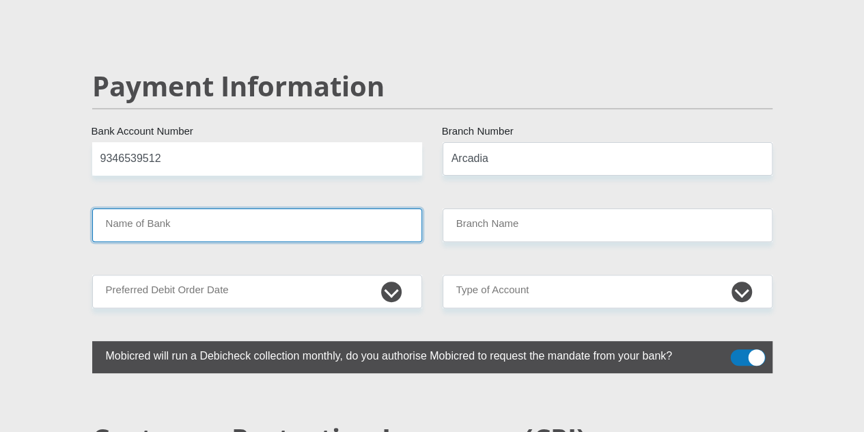
click at [322, 208] on input "Name of Bank" at bounding box center [257, 224] width 330 height 33
click at [158, 208] on input "Name of Bank" at bounding box center [257, 224] width 330 height 33
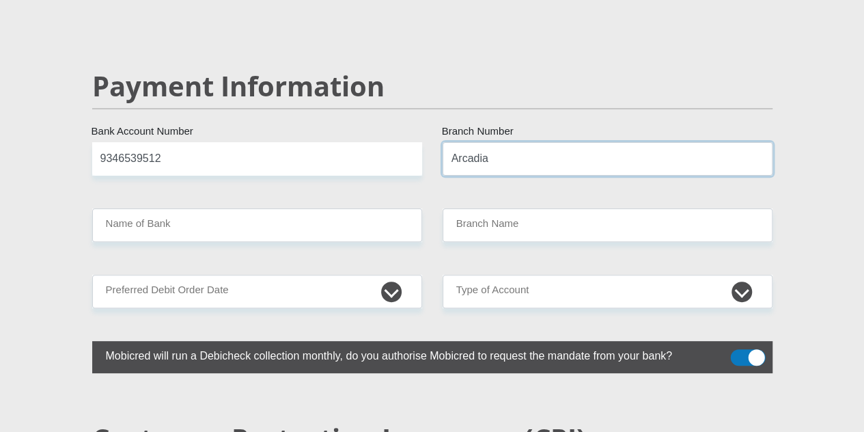
click at [518, 142] on input "Arcadia" at bounding box center [608, 158] width 330 height 33
type input "A"
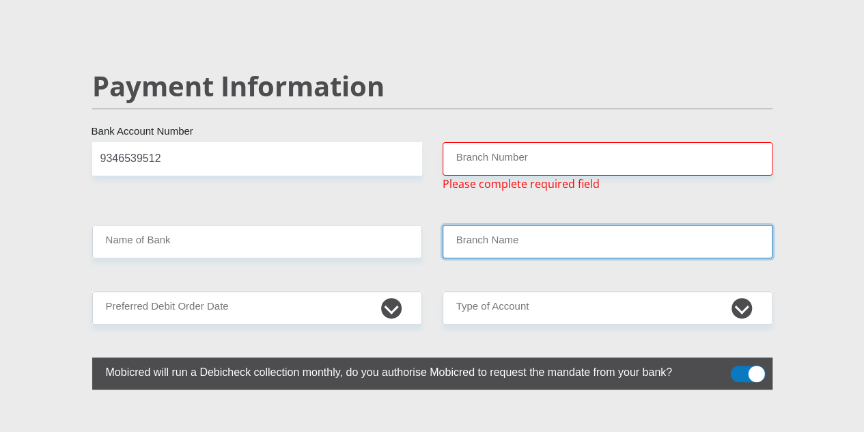
click at [489, 225] on input "Branch Name" at bounding box center [608, 241] width 330 height 33
click at [483, 225] on input "Branch Name" at bounding box center [608, 241] width 330 height 33
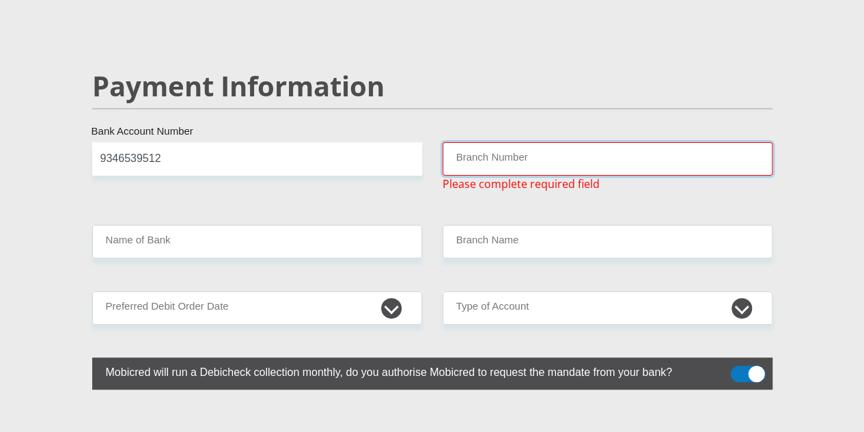
paste input "632005"
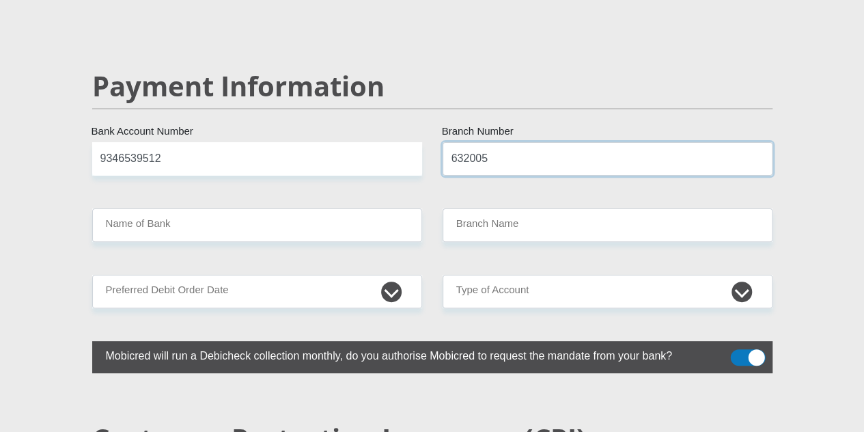
type input "632005"
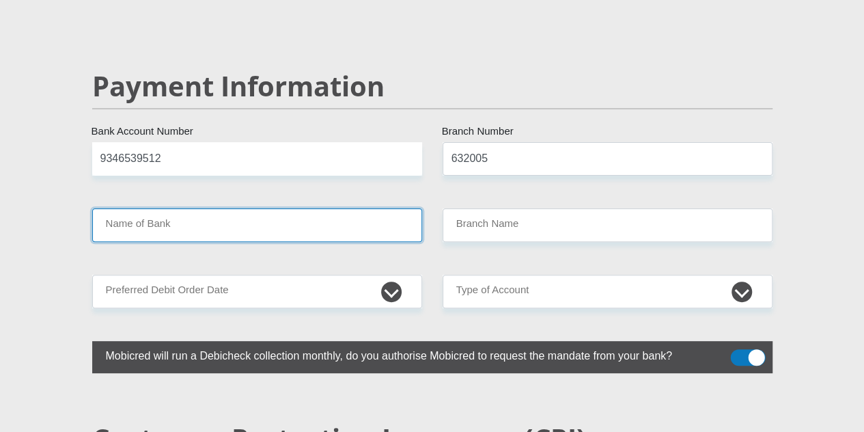
click at [322, 208] on input "Name of Bank" at bounding box center [257, 224] width 330 height 33
type input "ABSA BANK"
type input "ABSA ELECTRONIC SETTLEMENT CNT"
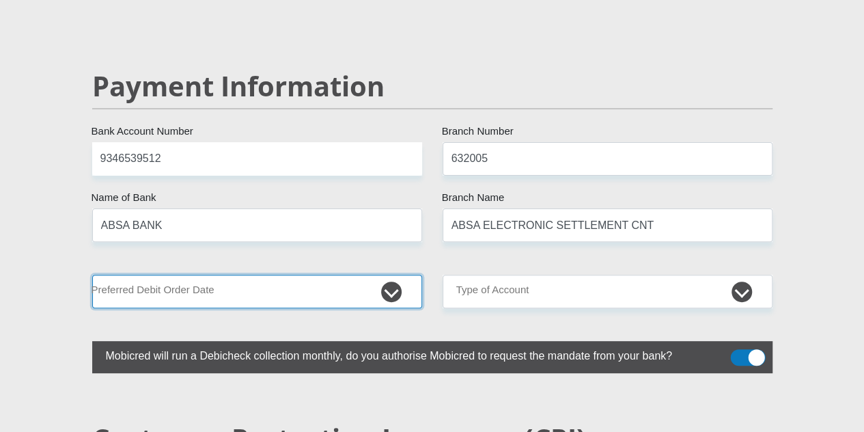
click at [244, 275] on select "1st 2nd 3rd 4th 5th 7th 18th 19th 20th 21st 22nd 23rd 24th 25th 26th 27th 28th …" at bounding box center [257, 291] width 330 height 33
select select "25"
click at [92, 275] on select "1st 2nd 3rd 4th 5th 7th 18th 19th 20th 21st 22nd 23rd 24th 25th 26th 27th 28th …" at bounding box center [257, 291] width 330 height 33
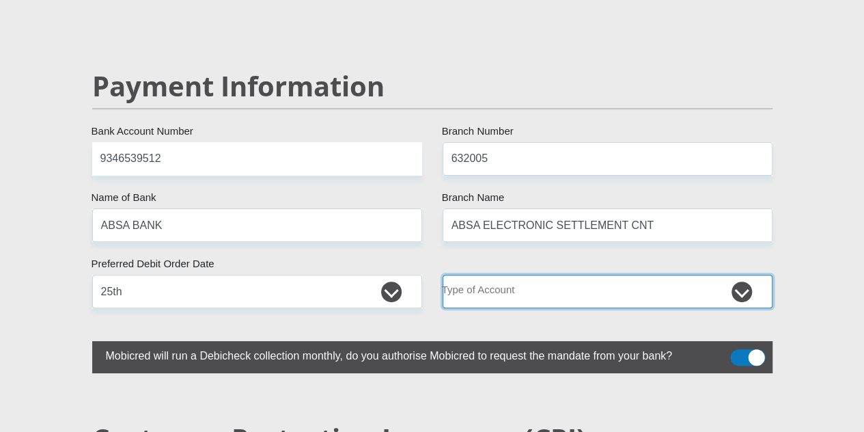
click at [588, 275] on select "Cheque Savings" at bounding box center [608, 291] width 330 height 33
select select "CUR"
click at [443, 275] on select "Cheque Savings" at bounding box center [608, 291] width 330 height 33
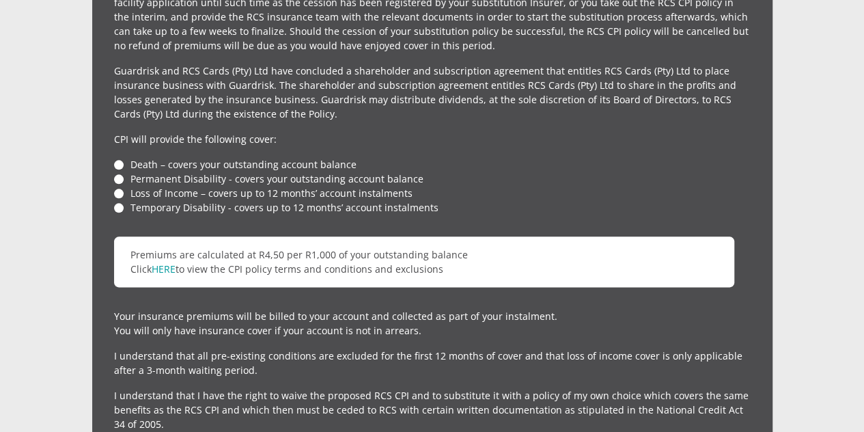
scroll to position [3231, 0]
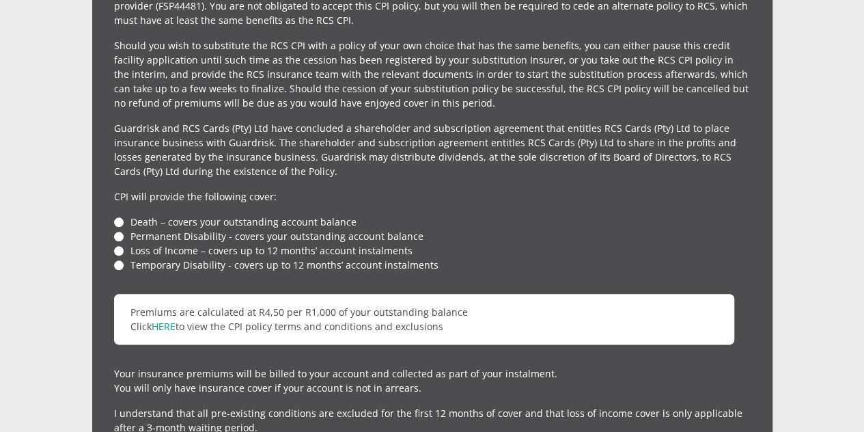
click at [119, 214] on li "Death – covers your outstanding account balance" at bounding box center [432, 221] width 636 height 14
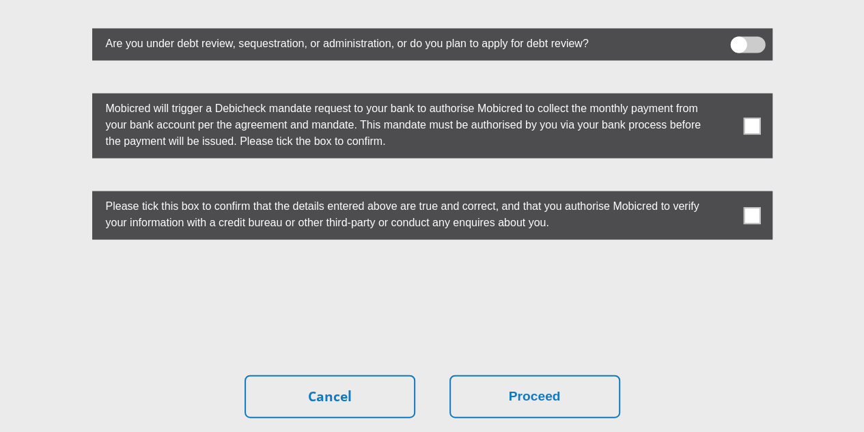
scroll to position [3505, 0]
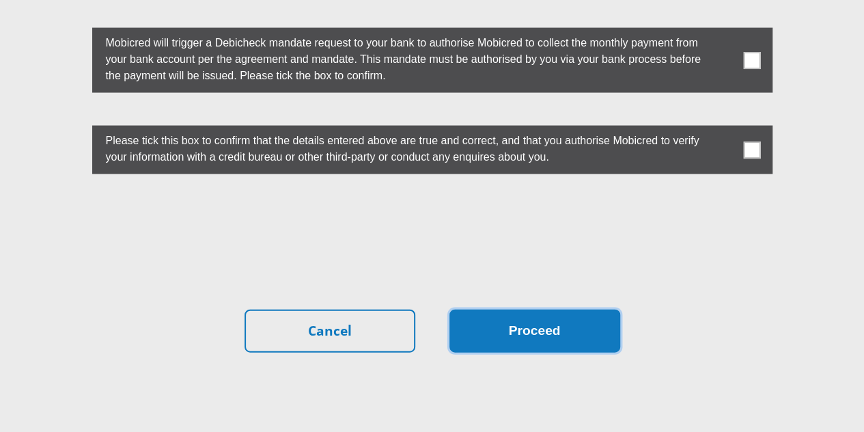
click at [562, 309] on button "Proceed" at bounding box center [534, 330] width 171 height 43
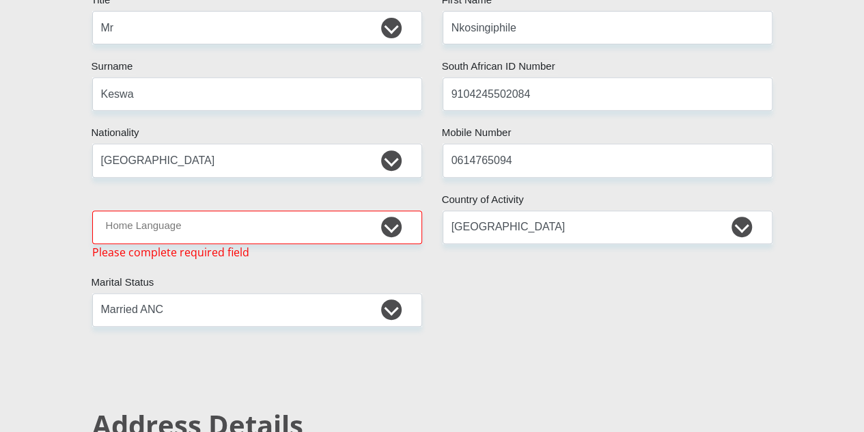
scroll to position [258, 0]
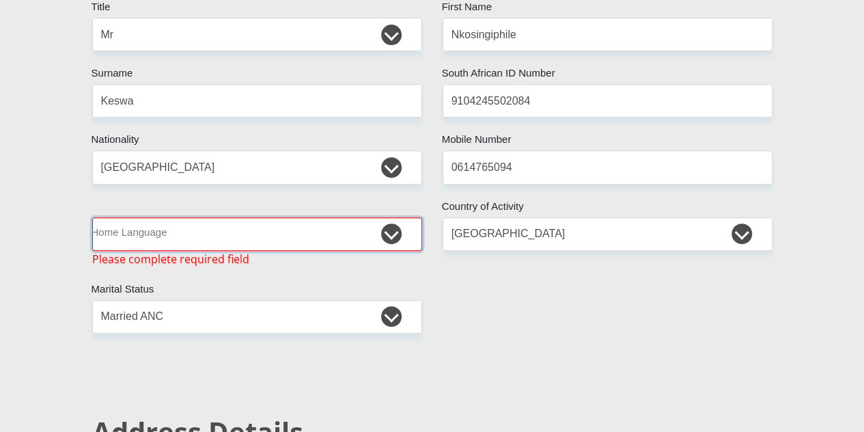
click at [386, 217] on select "Afrikaans English Sepedi South Ndebele Southern Sotho Swati Tsonga Tswana Venda…" at bounding box center [257, 233] width 330 height 33
select select "zul"
click at [92, 217] on select "Afrikaans English Sepedi South Ndebele Southern Sotho Swati Tsonga Tswana Venda…" at bounding box center [257, 233] width 330 height 33
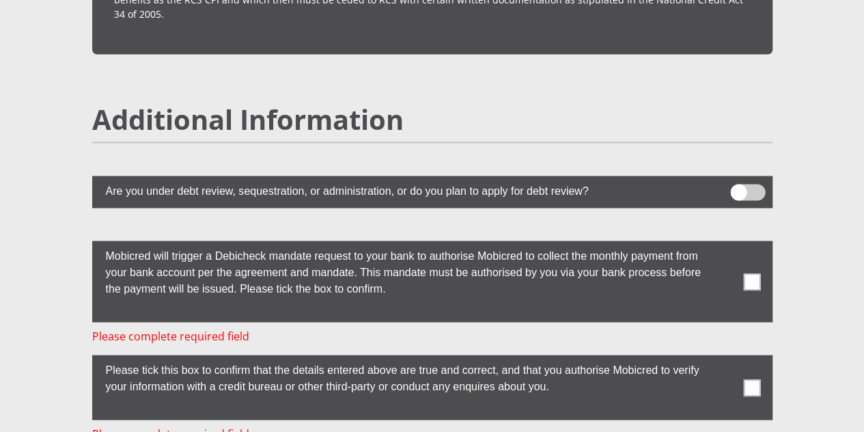
scroll to position [3673, 0]
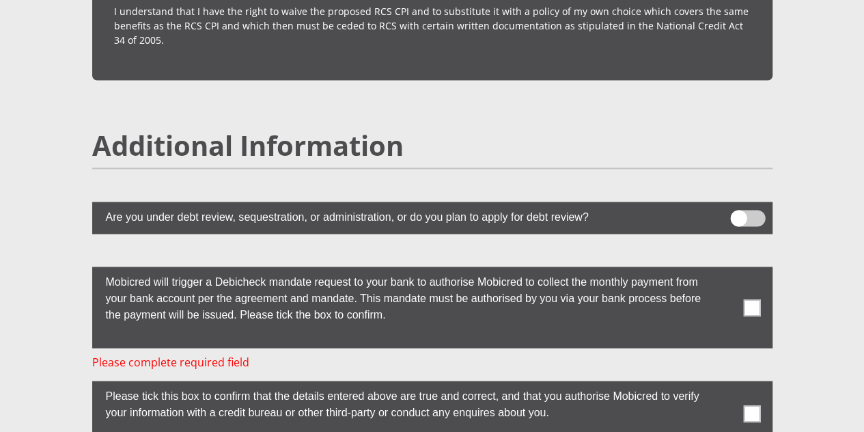
click at [750, 298] on span at bounding box center [751, 306] width 17 height 17
click at [725, 270] on input "checkbox" at bounding box center [725, 270] width 0 height 0
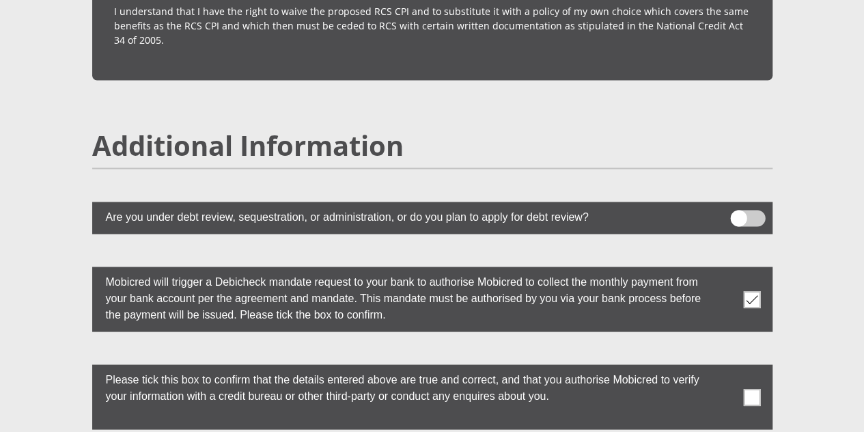
click at [752, 388] on span at bounding box center [751, 396] width 17 height 17
click at [725, 367] on input "checkbox" at bounding box center [725, 367] width 0 height 0
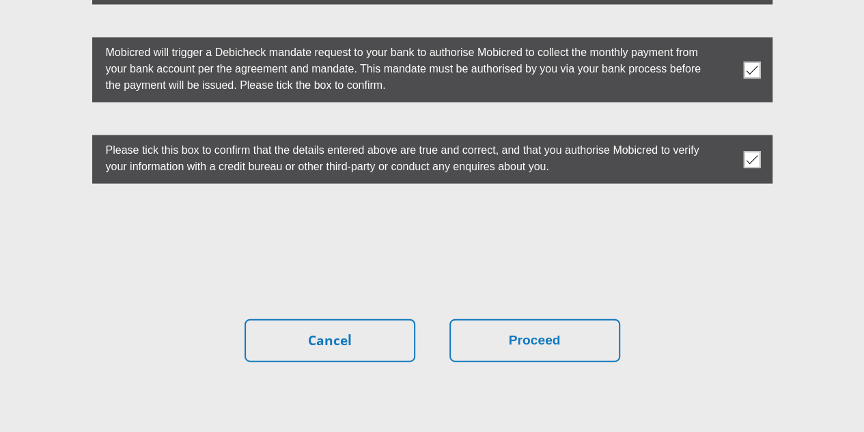
scroll to position [3911, 0]
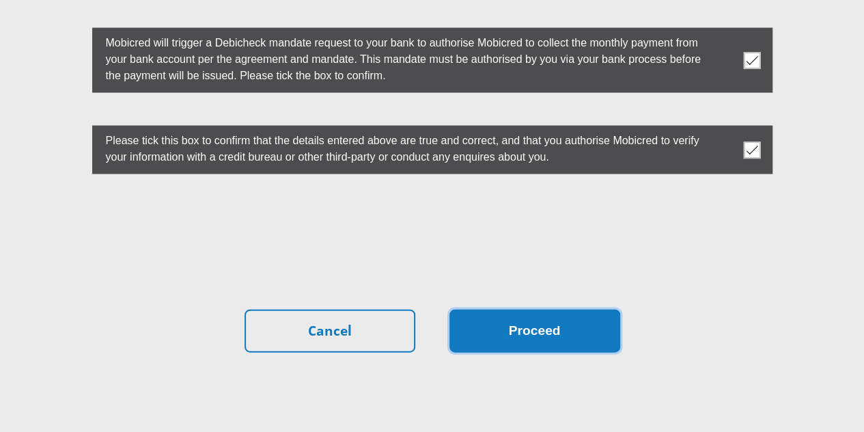
click at [584, 309] on button "Proceed" at bounding box center [534, 330] width 171 height 43
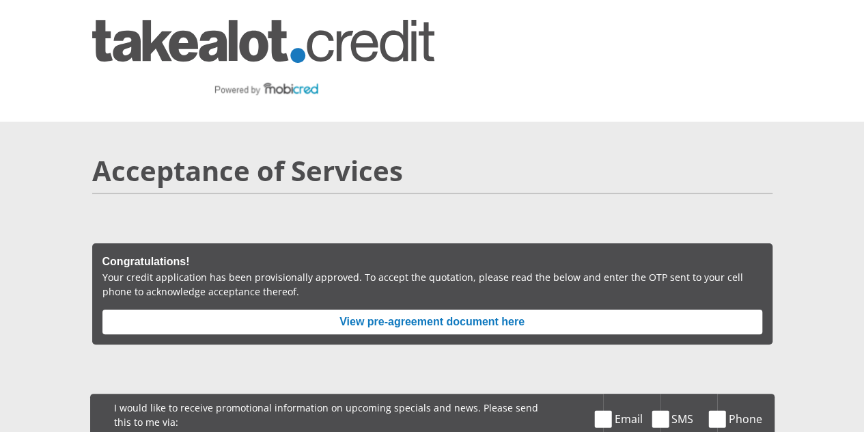
scroll to position [68, 0]
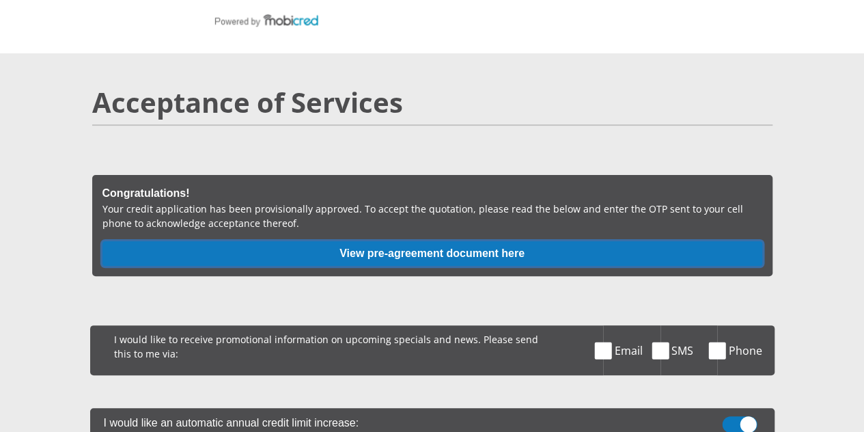
click at [486, 241] on button "View pre-agreement document here" at bounding box center [432, 253] width 660 height 25
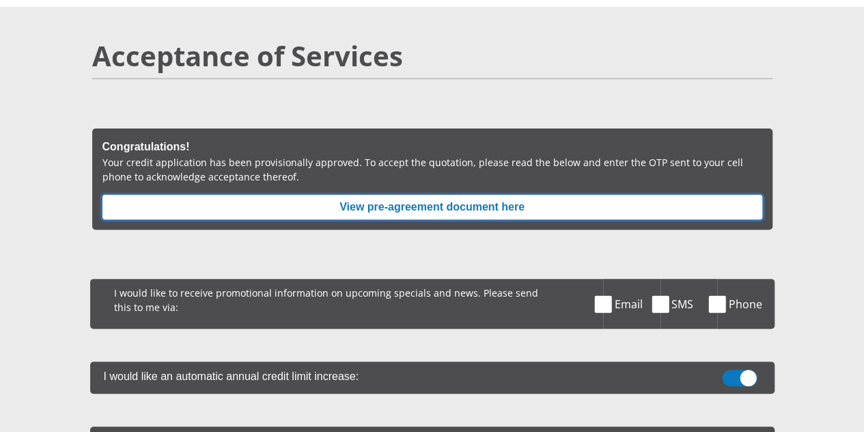
scroll to position [137, 0]
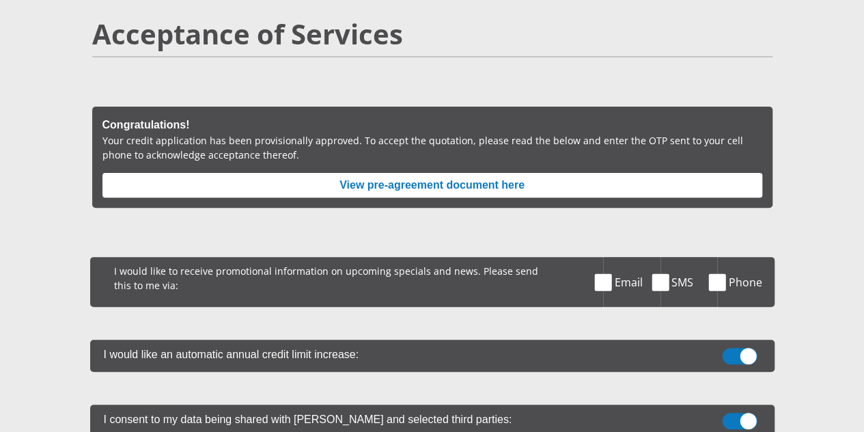
click at [606, 273] on span at bounding box center [603, 281] width 17 height 17
click at [618, 260] on input "Email" at bounding box center [618, 260] width 0 height 0
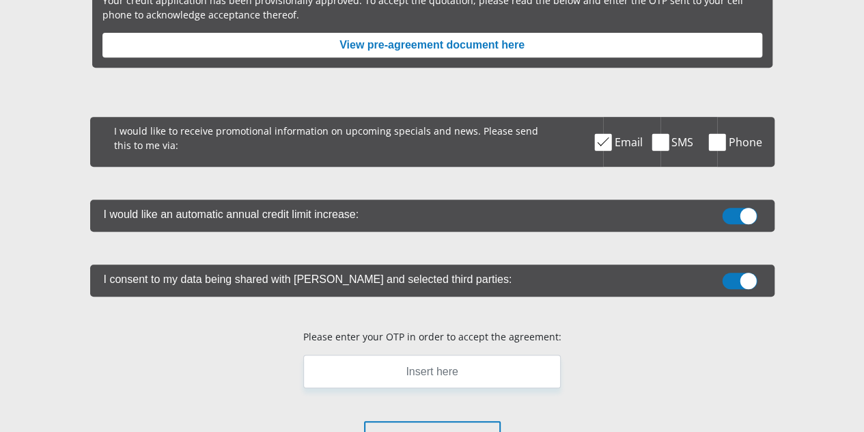
scroll to position [410, 0]
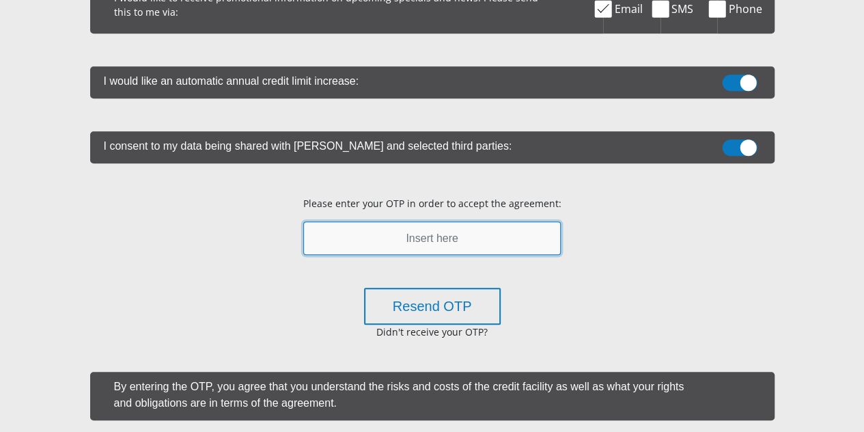
click at [398, 221] on input "text" at bounding box center [431, 237] width 257 height 33
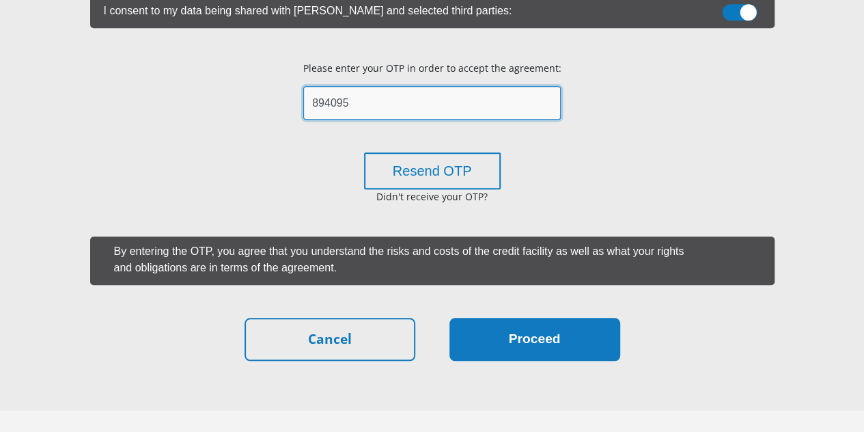
scroll to position [546, 0]
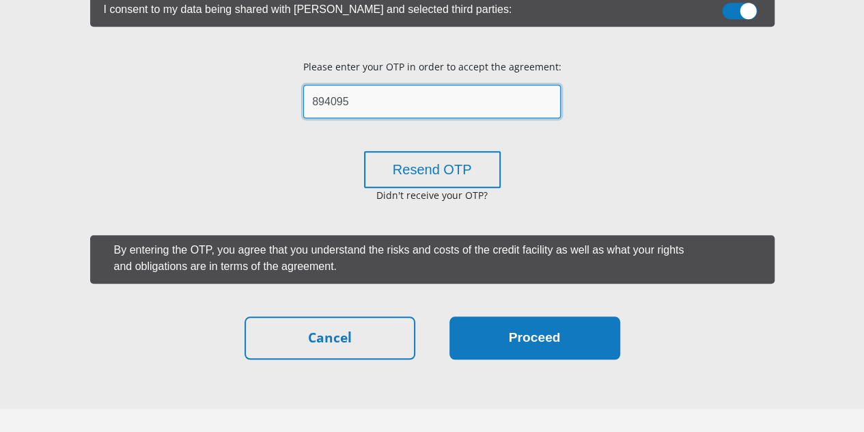
type input "894095"
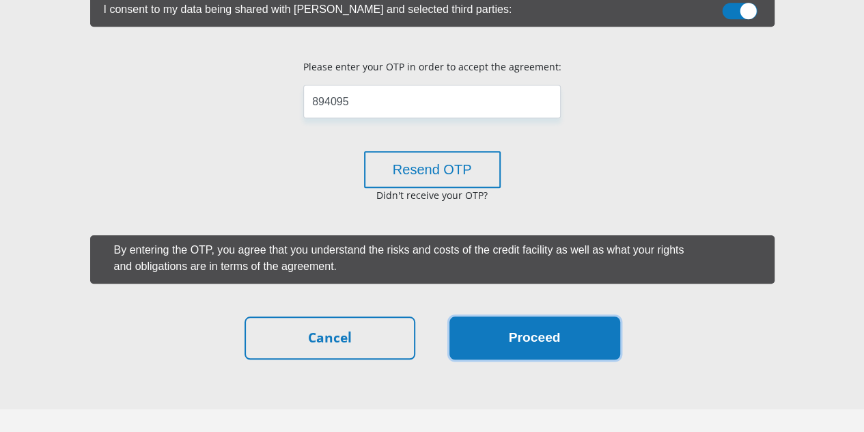
click at [568, 316] on button "Proceed" at bounding box center [534, 337] width 171 height 43
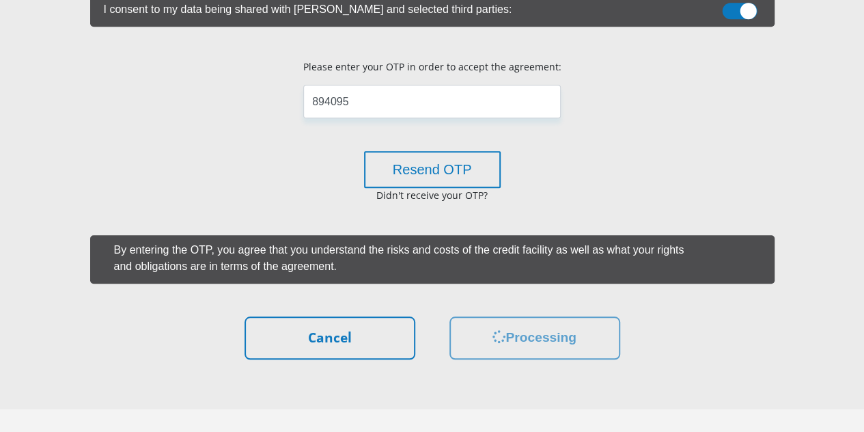
scroll to position [0, 0]
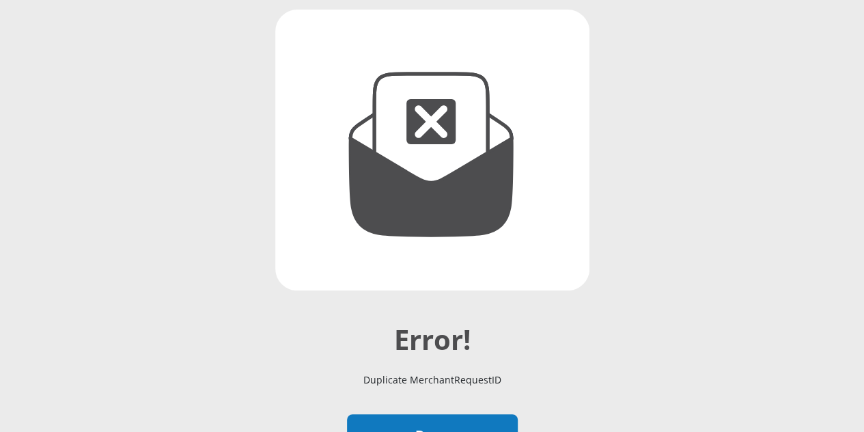
scroll to position [300, 0]
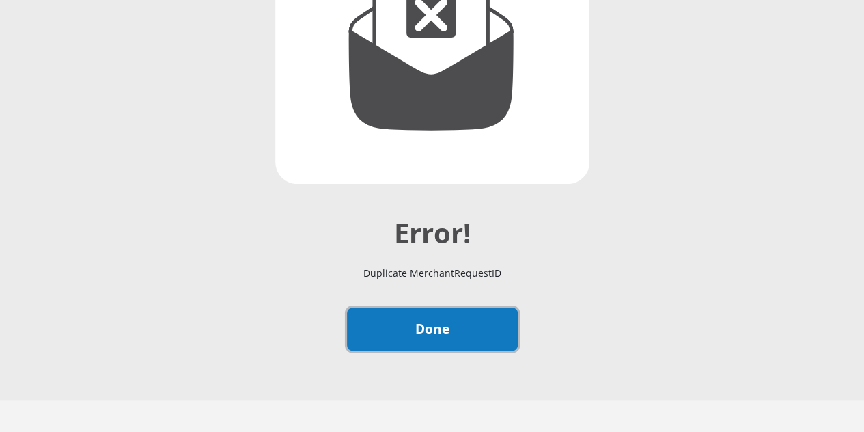
click at [426, 307] on link "Done" at bounding box center [432, 328] width 171 height 43
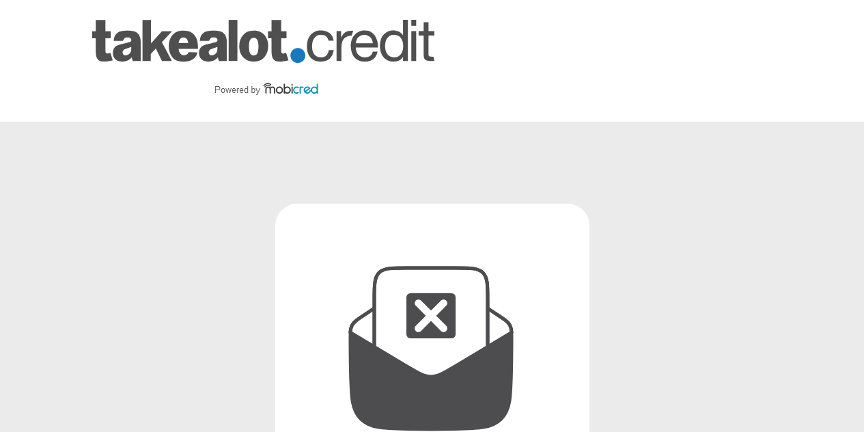
scroll to position [300, 0]
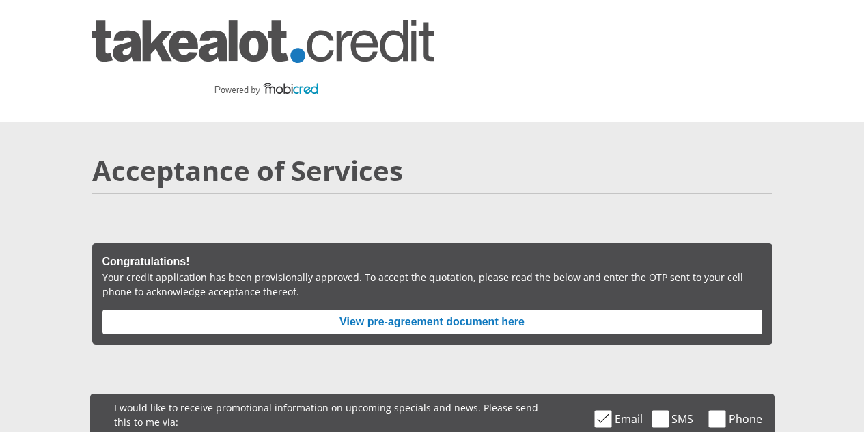
scroll to position [546, 0]
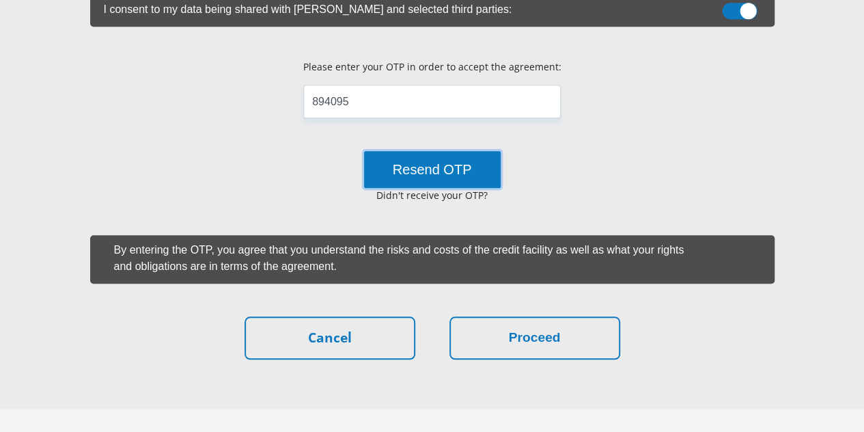
click at [430, 151] on button "Resend OTP" at bounding box center [432, 169] width 137 height 37
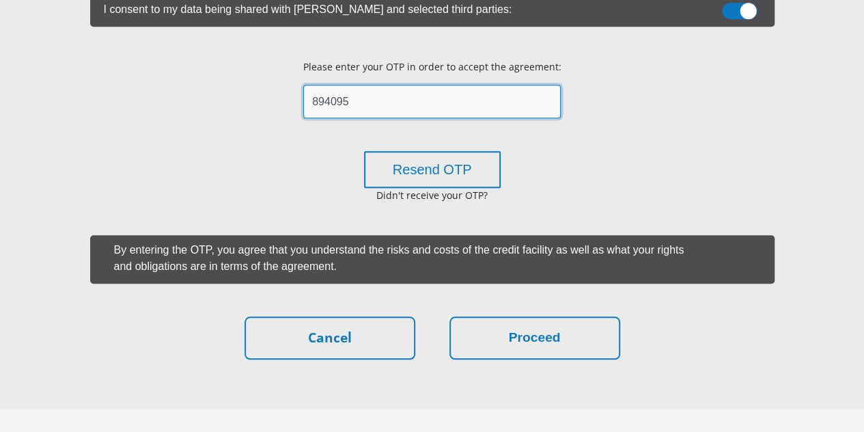
click at [372, 85] on input "894095" at bounding box center [431, 101] width 257 height 33
type input "8"
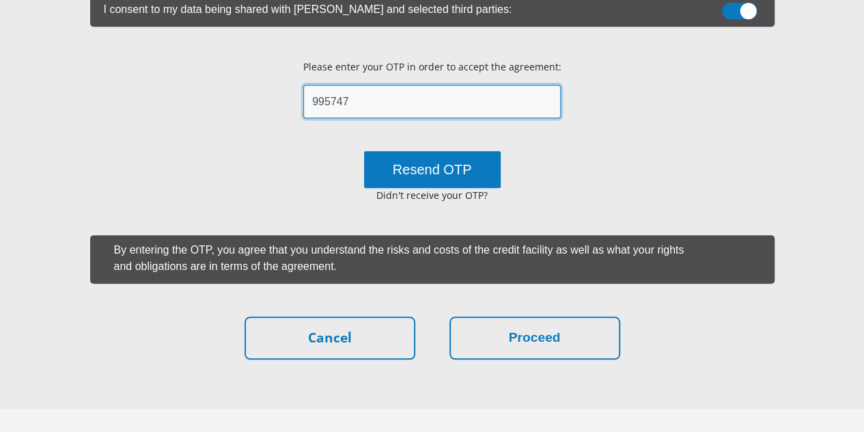
type input "995747"
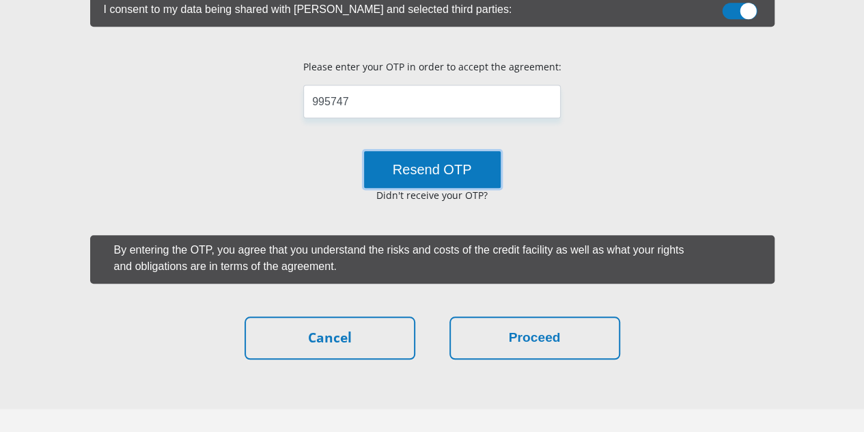
click at [432, 151] on button "Resend OTP" at bounding box center [432, 169] width 137 height 37
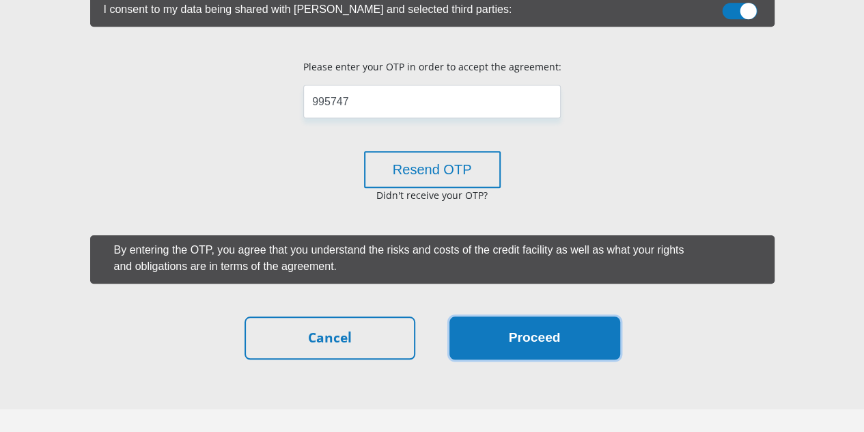
click at [565, 316] on button "Proceed" at bounding box center [534, 337] width 171 height 43
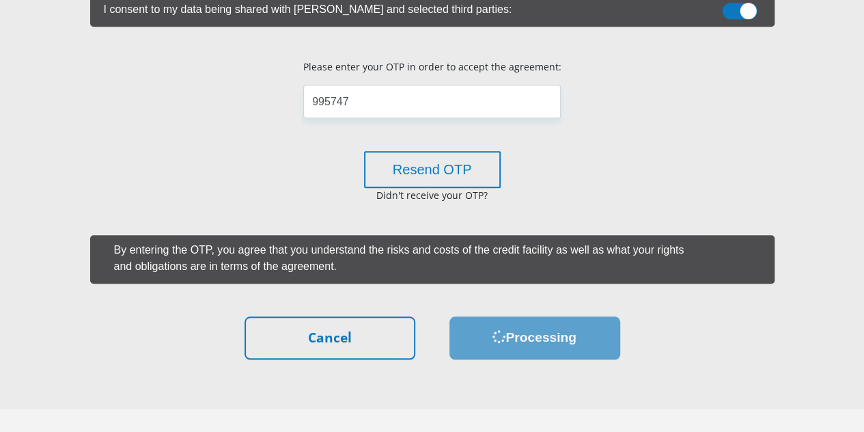
scroll to position [0, 0]
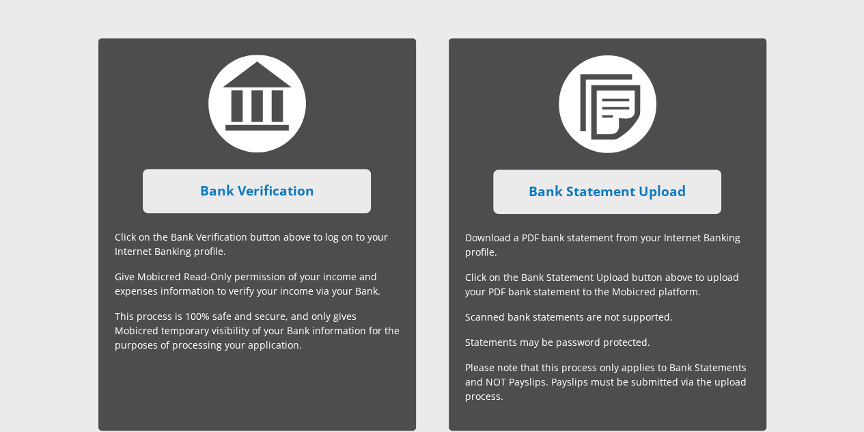
scroll to position [335, 0]
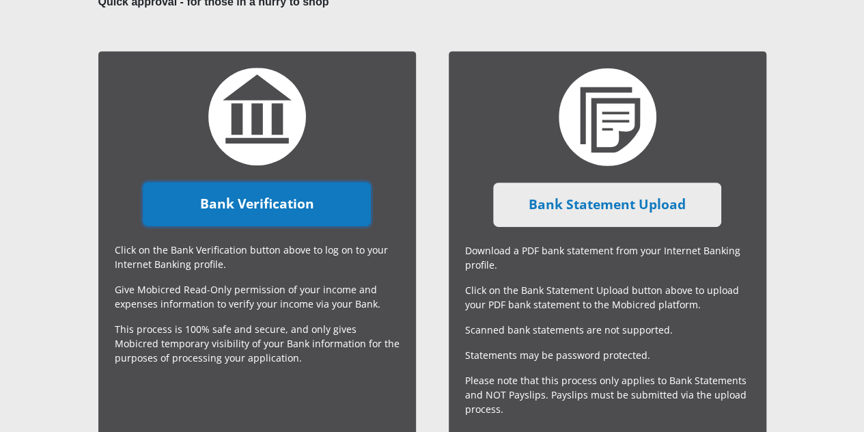
click at [290, 182] on link "Bank Verification" at bounding box center [257, 204] width 228 height 44
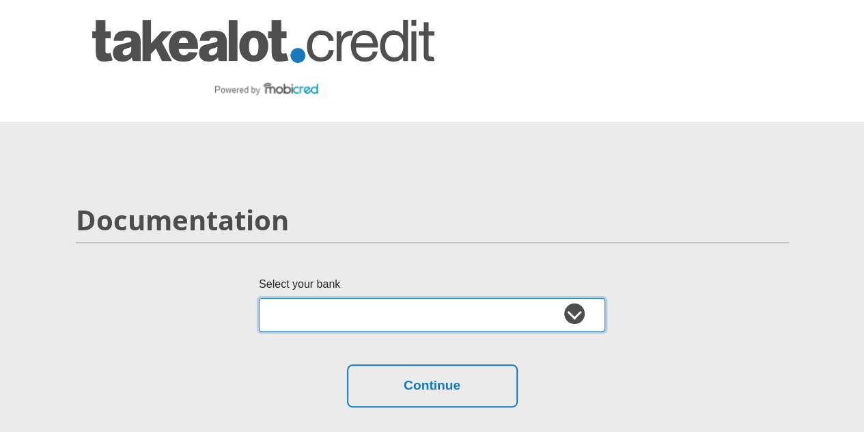
click at [580, 298] on select "Absa Capitec Bank Discovery Bank First National Bank Nedbank Standard Bank Tyme…" at bounding box center [432, 314] width 346 height 33
select select "{"id":"5","title":"Absa","institution":"Absa","alias":"absa","country":"ZA","br…"
click at [259, 298] on select "Absa Capitec Bank Discovery Bank First National Bank Nedbank Standard Bank Tyme…" at bounding box center [432, 314] width 346 height 33
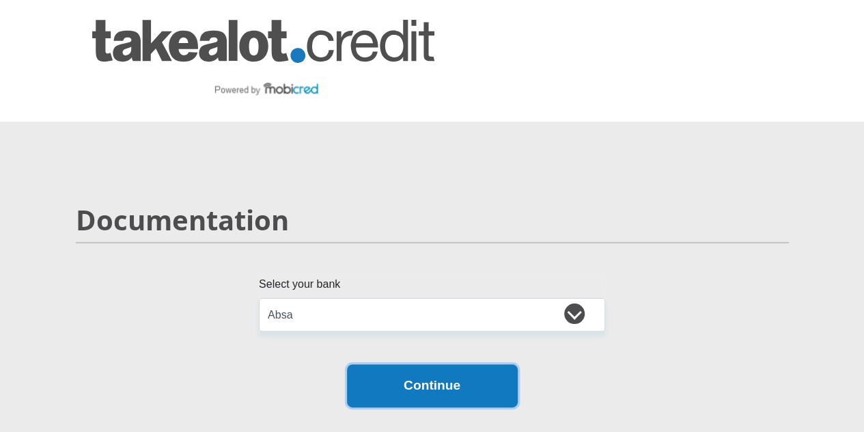
click at [455, 364] on button "Continue" at bounding box center [432, 385] width 171 height 43
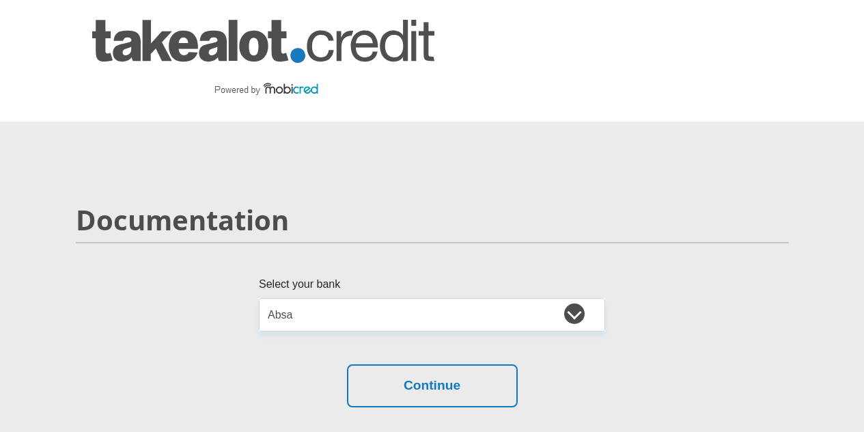
select select "{"id":"5","title":"Absa","institution":"Absa","alias":"absa","country":"ZA","br…"
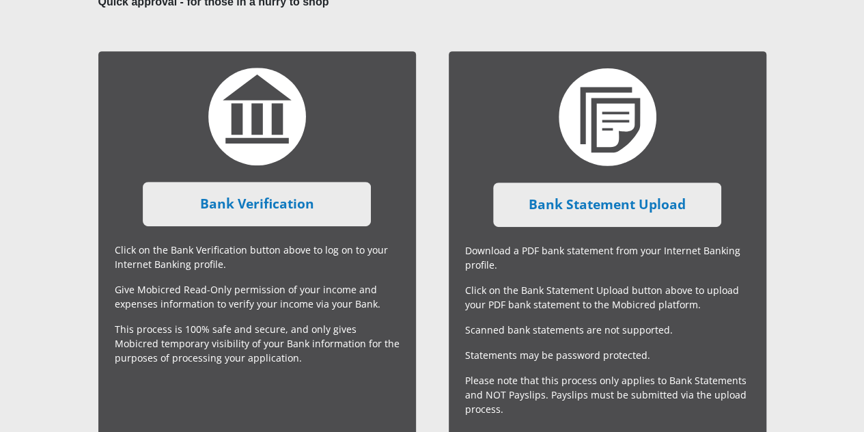
scroll to position [404, 0]
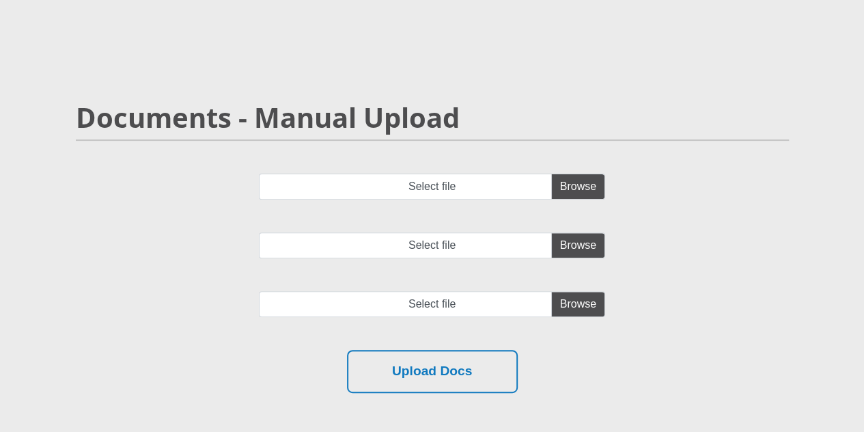
scroll to position [137, 0]
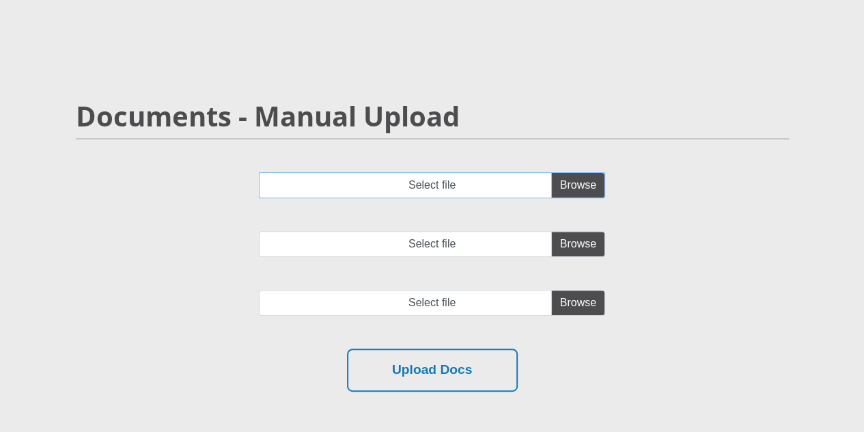
click at [563, 172] on input "Select file" at bounding box center [432, 185] width 346 height 26
click at [562, 172] on input "Select file" at bounding box center [432, 185] width 346 height 26
type input "C:\fakepath\NKOSINGIPHILE EMMANUEL ARKIM KESWA_2025-07-06_2025-10-06_stamped.pdf"
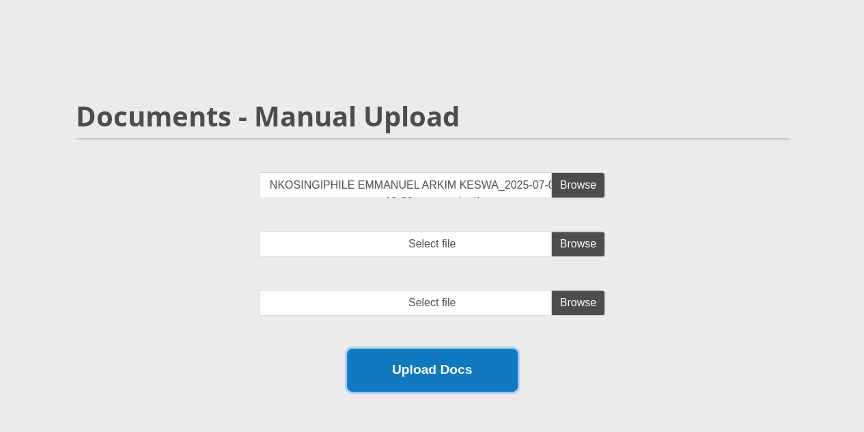
click at [463, 348] on button "Upload Docs" at bounding box center [432, 369] width 171 height 43
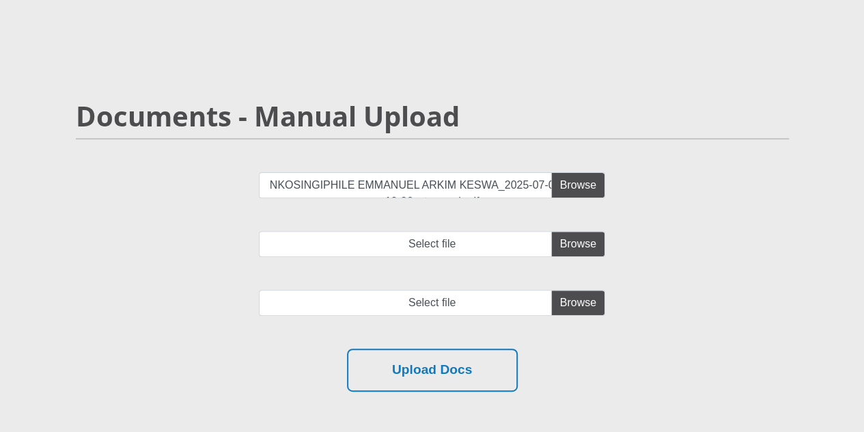
click at [690, 186] on div "NKOSINGIPHILE EMMANUEL ARKIM KESWA_2025-07-06_2025-10-06_stamped.pdf Select fil…" at bounding box center [432, 260] width 733 height 176
click at [490, 231] on input "Select file" at bounding box center [432, 244] width 346 height 26
type input "C:\fakepath\NKOSINGIPHILE EMMANUEL ARKIM KESWA_2025-07-06_2025-10-06_stamped.pdf"
click at [568, 290] on input "file" at bounding box center [432, 303] width 346 height 26
type input "C:\fakepath\NKOSINGIPHILE EMMANUEL ARKIM KESWA_2025-07-06_2025-10-06_stamped.pdf"
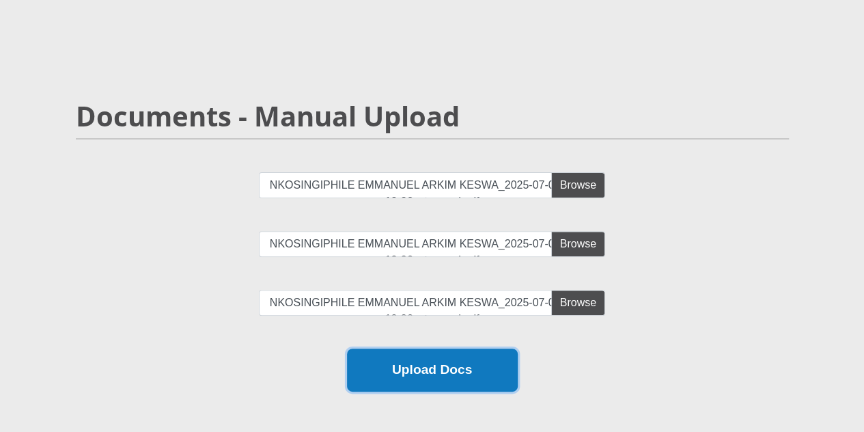
click at [472, 348] on button "Upload Docs" at bounding box center [432, 369] width 171 height 43
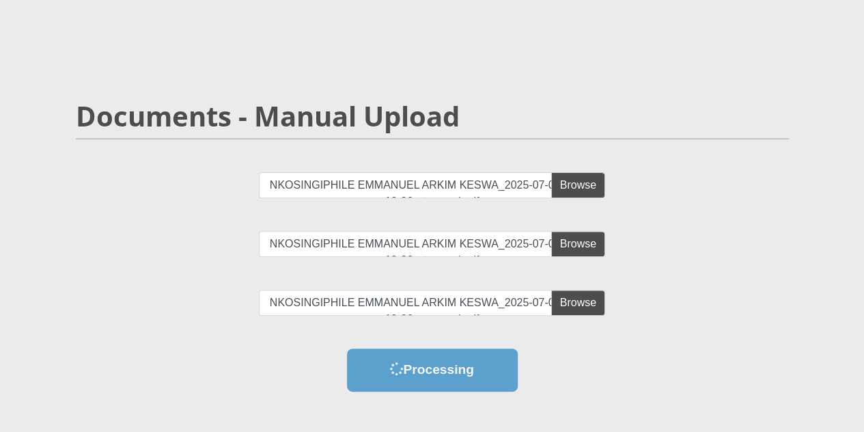
scroll to position [0, 0]
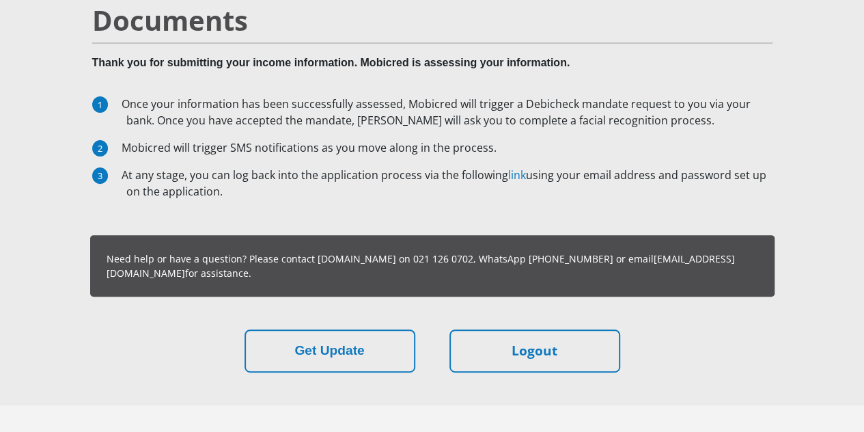
scroll to position [156, 0]
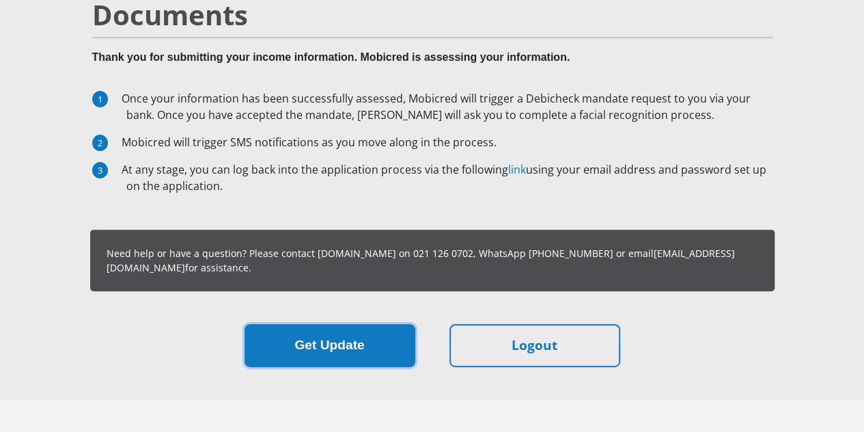
click at [337, 324] on button "Get Update" at bounding box center [329, 345] width 171 height 43
